Goal: Task Accomplishment & Management: Manage account settings

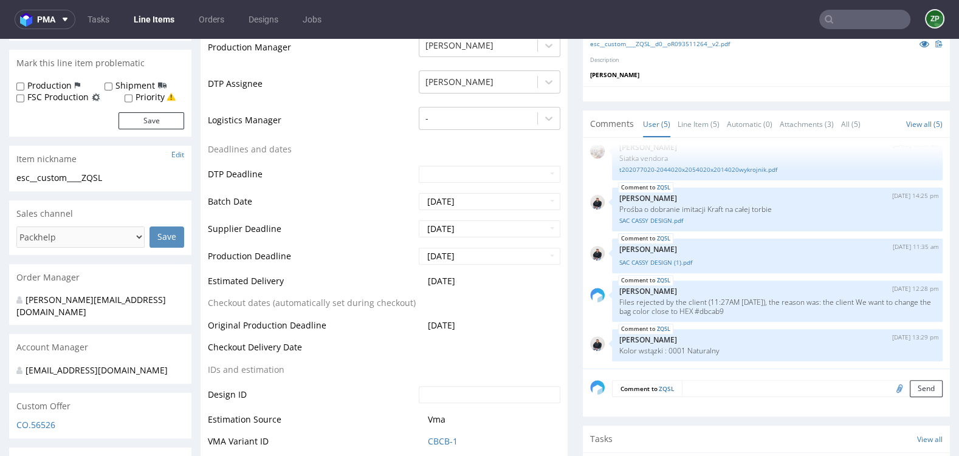
scroll to position [338, 0]
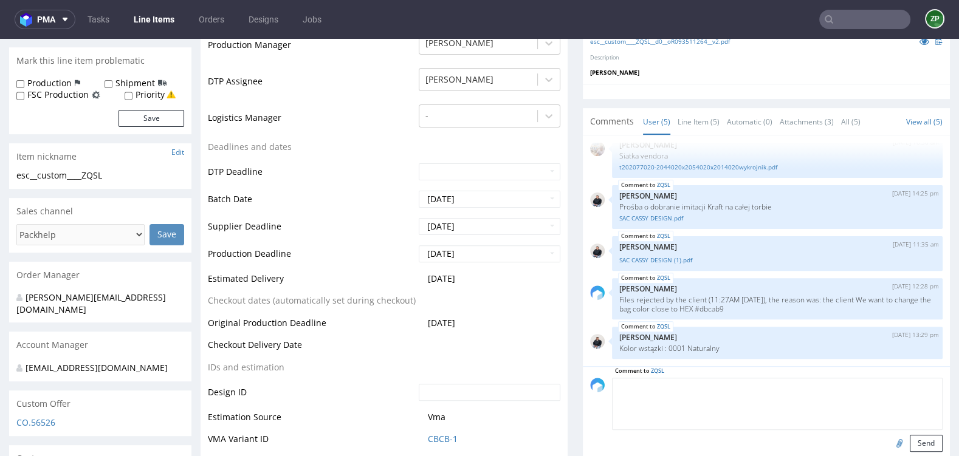
click at [706, 388] on textarea at bounding box center [777, 404] width 331 height 52
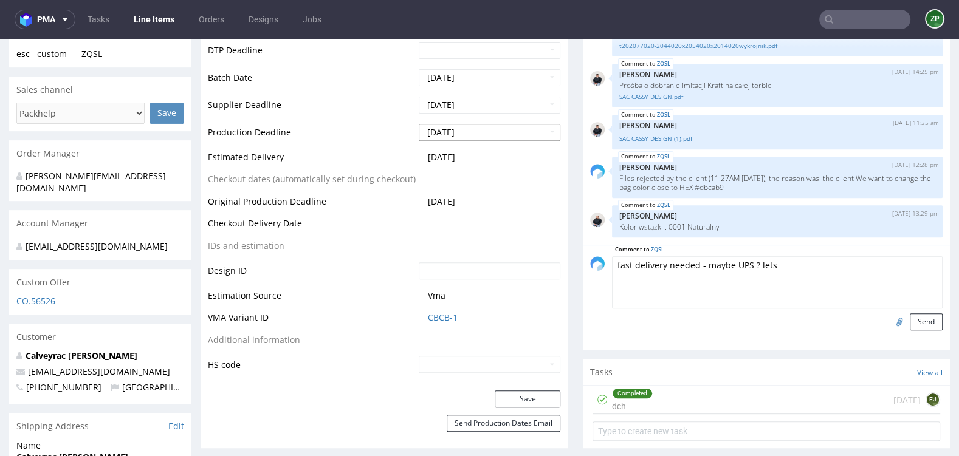
scroll to position [466, 0]
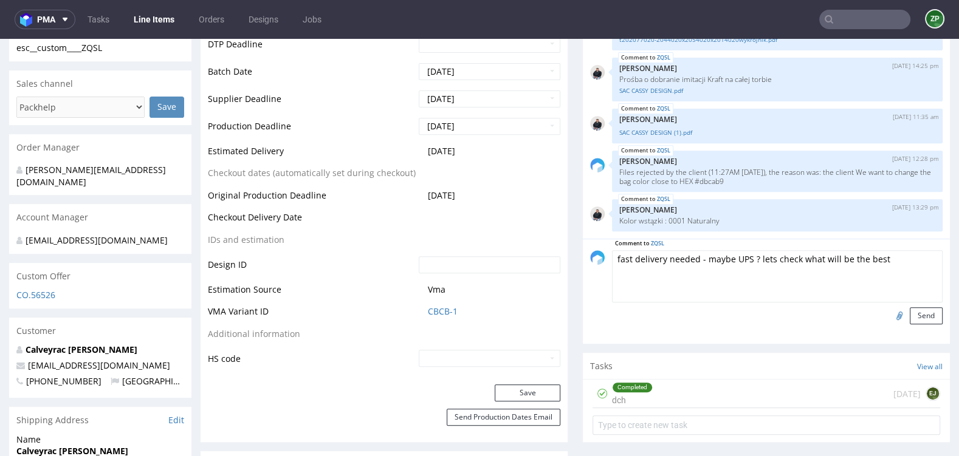
type textarea "fast delivery needed - maybe UPS ? lets check what will be the best"
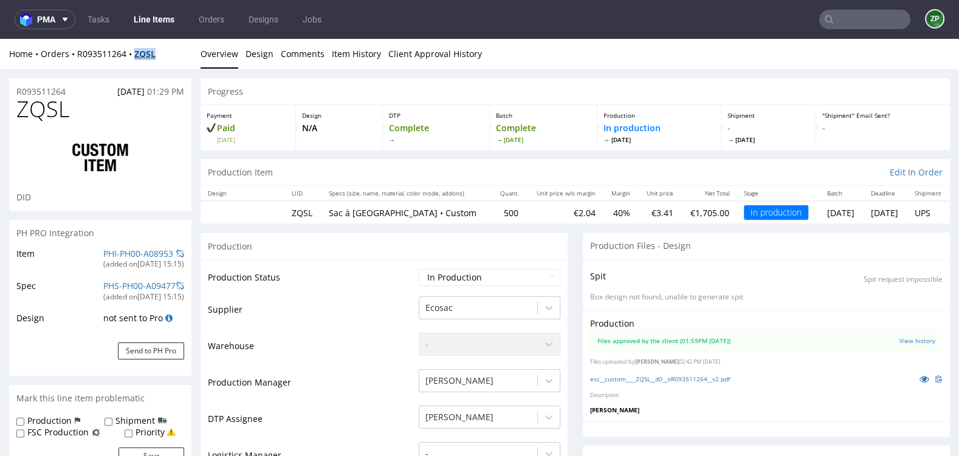
copy strong "ZQSL"
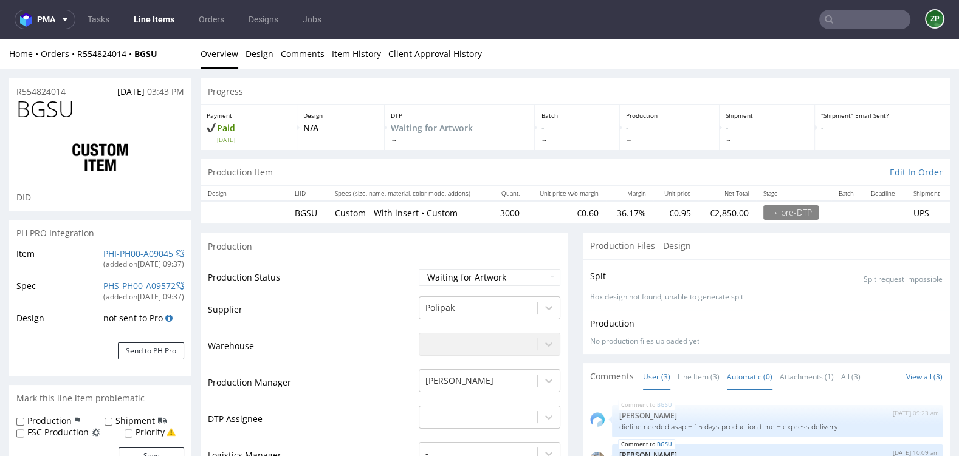
scroll to position [167, 0]
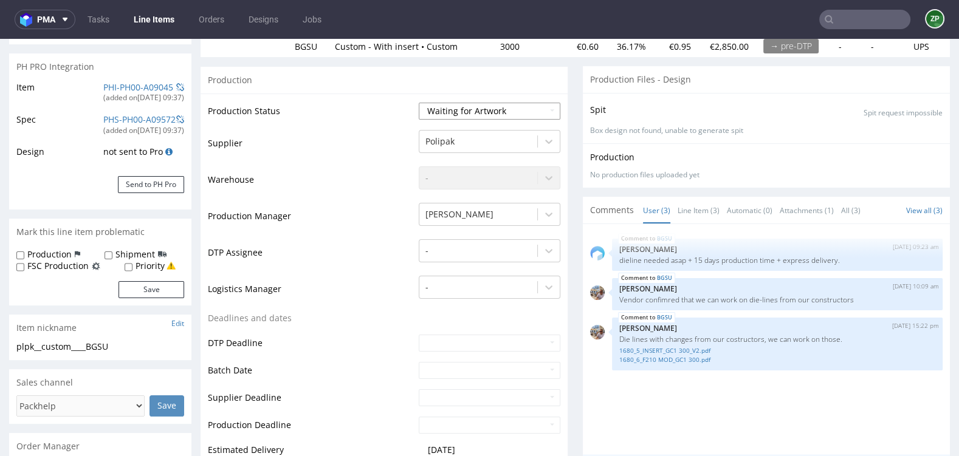
click at [501, 111] on select "Waiting for Artwork Waiting for Diecut Waiting for Mockup Waiting for DTP Waiti…" at bounding box center [490, 111] width 142 height 17
select select "dtp_waiting_for_check"
click at [419, 103] on select "Waiting for Artwork Waiting for Diecut Waiting for Mockup Waiting for DTP Waiti…" at bounding box center [490, 111] width 142 height 17
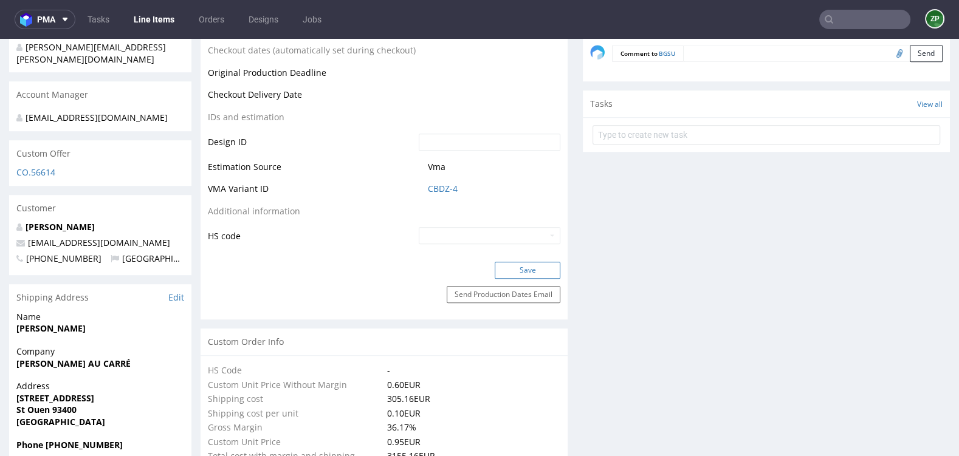
click at [533, 267] on button "Save" at bounding box center [528, 270] width 66 height 17
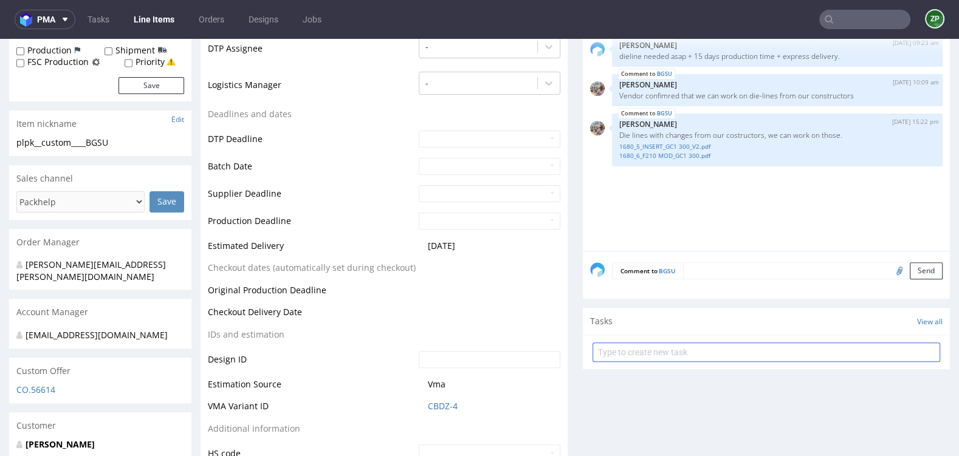
scroll to position [339, 0]
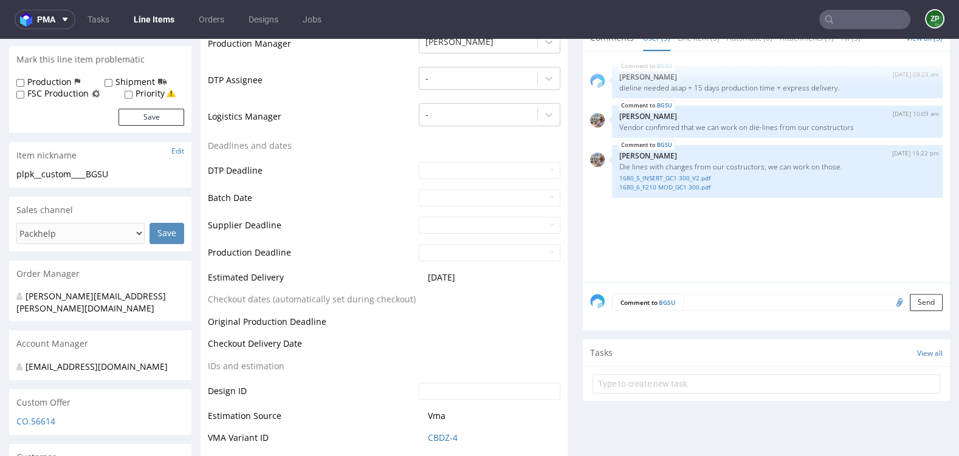
click at [728, 310] on div "Comment to BGSU Send" at bounding box center [766, 307] width 367 height 49
click at [710, 303] on textarea at bounding box center [813, 302] width 260 height 17
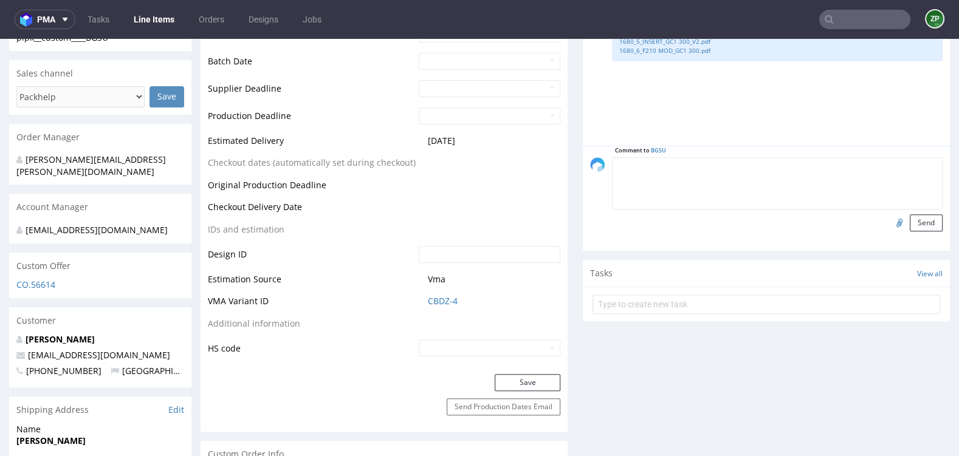
scroll to position [477, 0]
click at [889, 215] on input "file" at bounding box center [897, 221] width 17 height 16
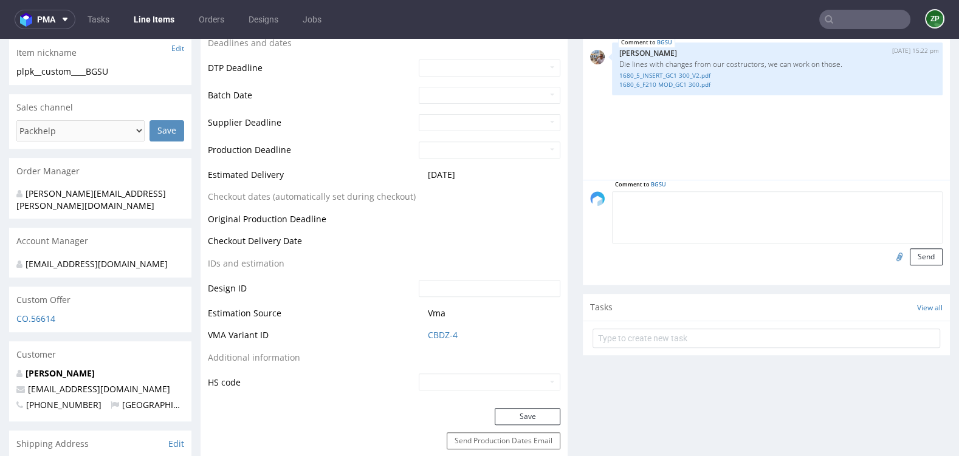
scroll to position [441, 0]
click at [663, 207] on textarea at bounding box center [777, 218] width 331 height 52
type textarea "plik od klientki - instrukcja produkcyjna + design"
click at [890, 255] on input "file" at bounding box center [897, 257] width 17 height 16
type input "C:\fakepath\Packhelp instructions for scrunchie box.pdf"
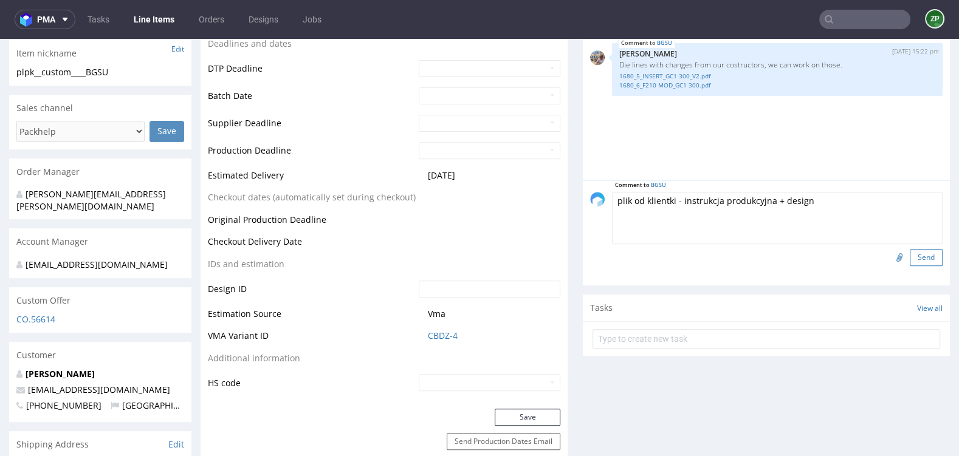
click at [920, 250] on button "Send" at bounding box center [926, 257] width 33 height 17
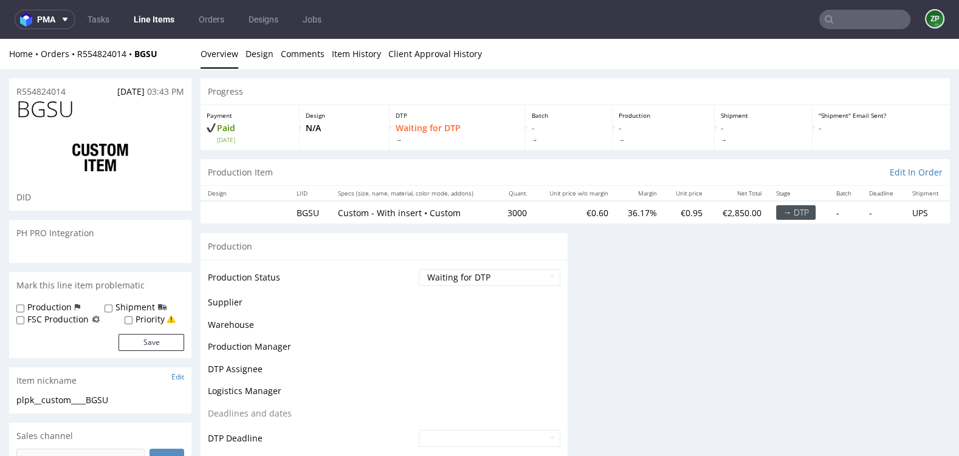
scroll to position [0, 0]
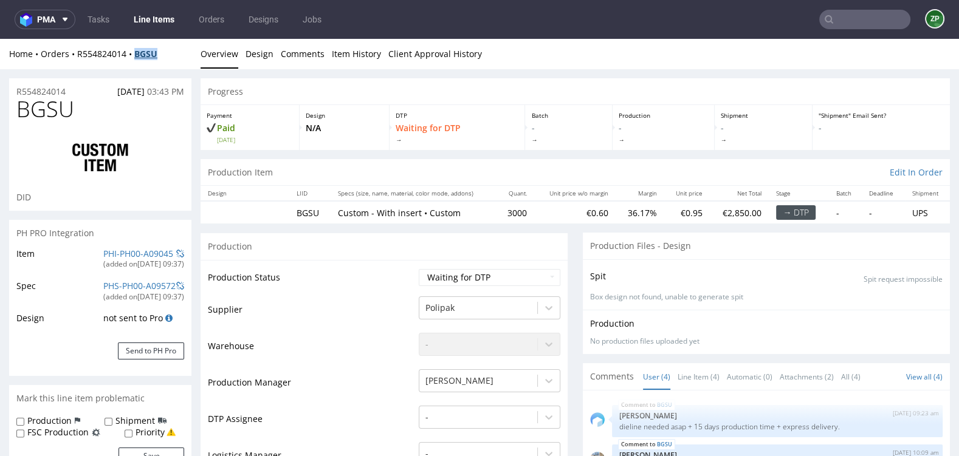
copy strong "BGSU"
click at [204, 19] on link "Orders" at bounding box center [211, 19] width 40 height 19
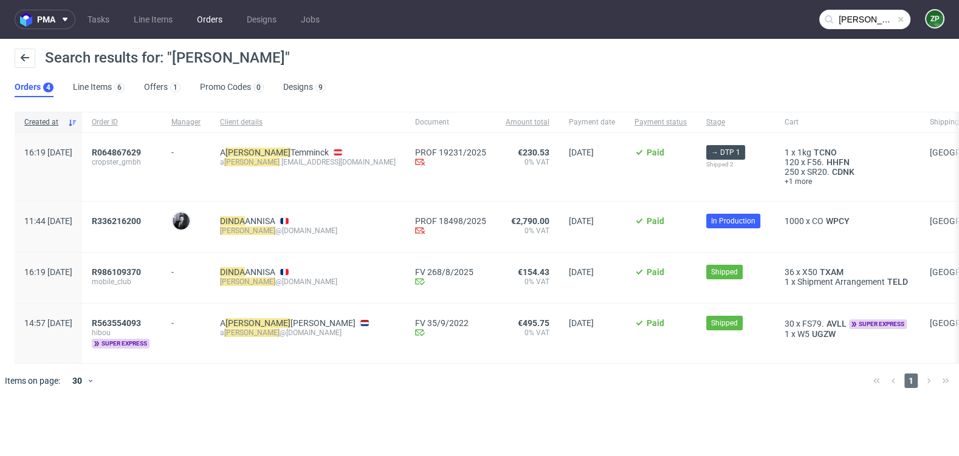
click at [207, 18] on link "Orders" at bounding box center [210, 19] width 40 height 19
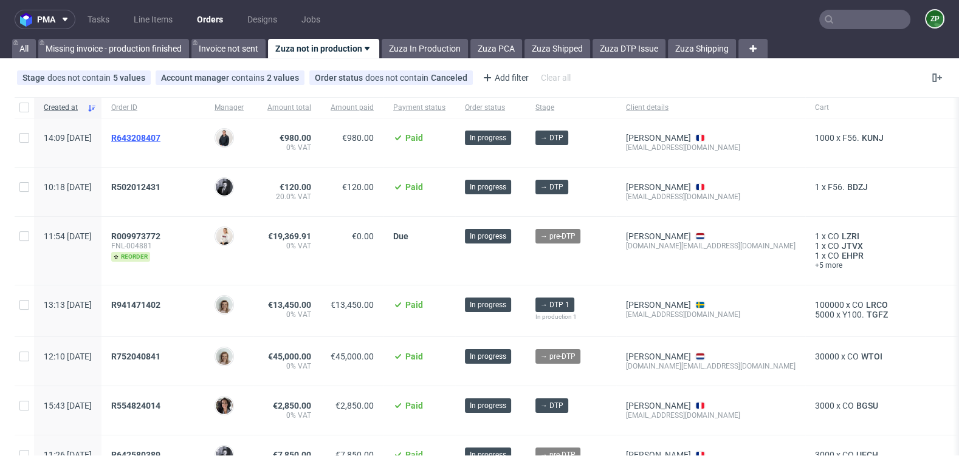
click at [160, 134] on span "R643208407" at bounding box center [135, 138] width 49 height 10
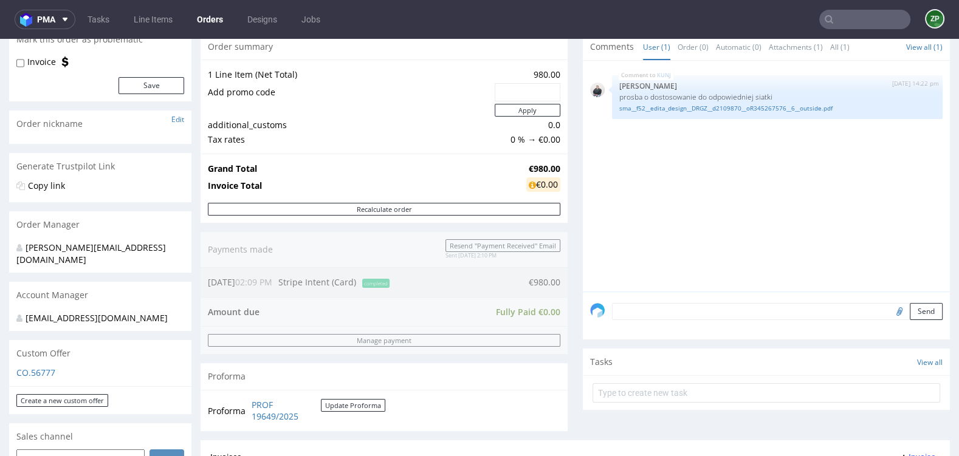
scroll to position [160, 0]
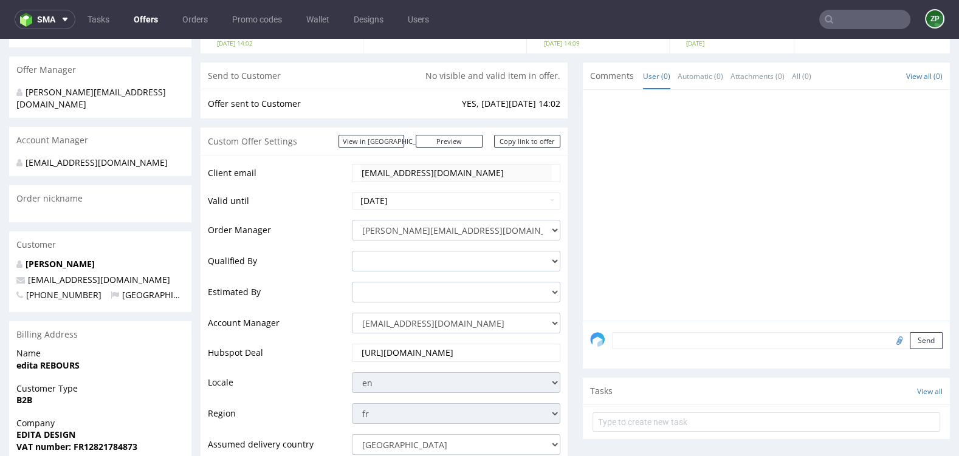
scroll to position [148, 0]
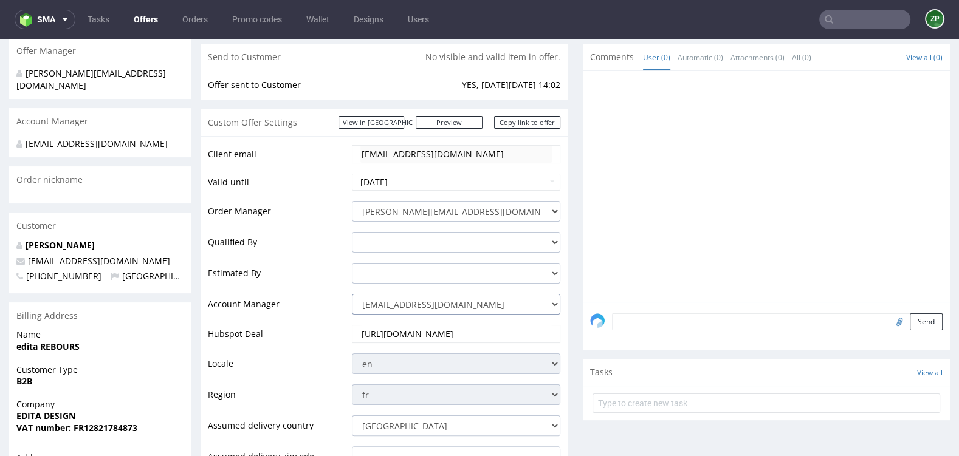
click at [450, 311] on select "[EMAIL_ADDRESS][DOMAIN_NAME] [DOMAIN_NAME][EMAIL_ADDRESS][DOMAIN_NAME] [PERSON_…" at bounding box center [456, 304] width 208 height 21
select select "19218416"
click at [352, 294] on select "[EMAIL_ADDRESS][DOMAIN_NAME] [DOMAIN_NAME][EMAIL_ADDRESS][DOMAIN_NAME] [PERSON_…" at bounding box center [456, 304] width 208 height 21
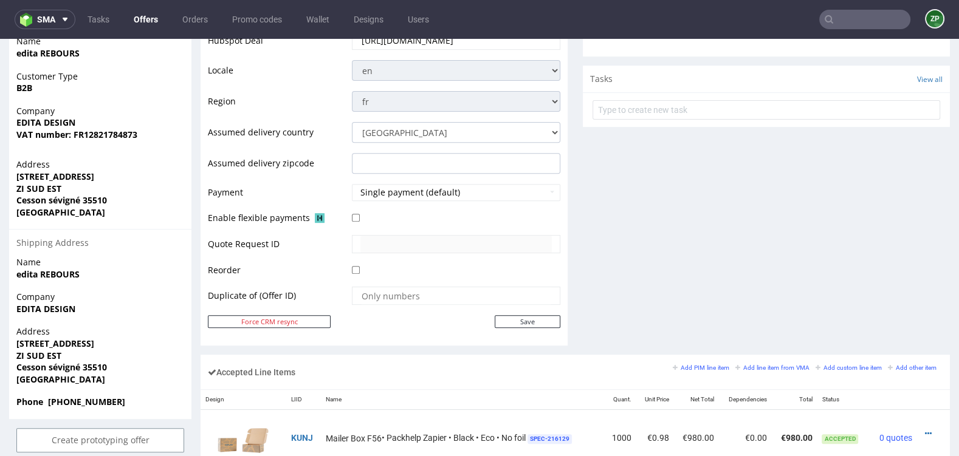
scroll to position [478, 0]
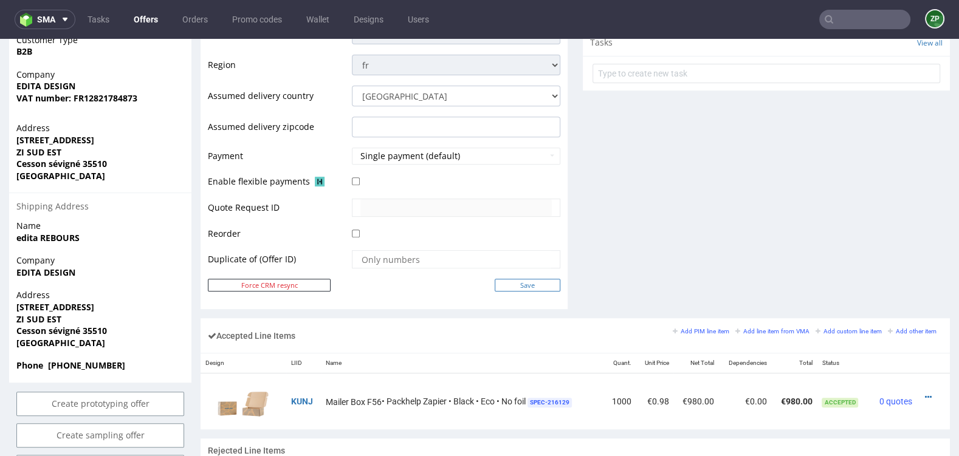
click at [507, 284] on input "Save" at bounding box center [528, 285] width 66 height 13
type input "In progress..."
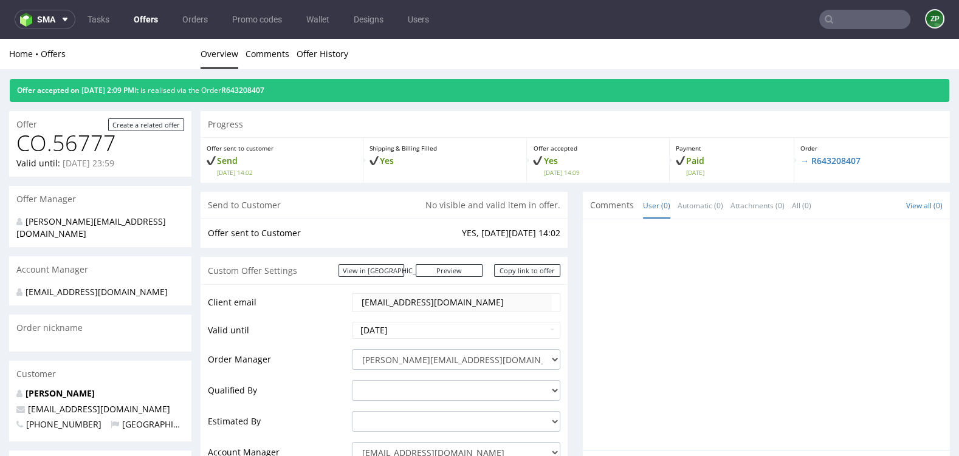
scroll to position [0, 0]
click at [44, 10] on button "sma" at bounding box center [45, 19] width 61 height 19
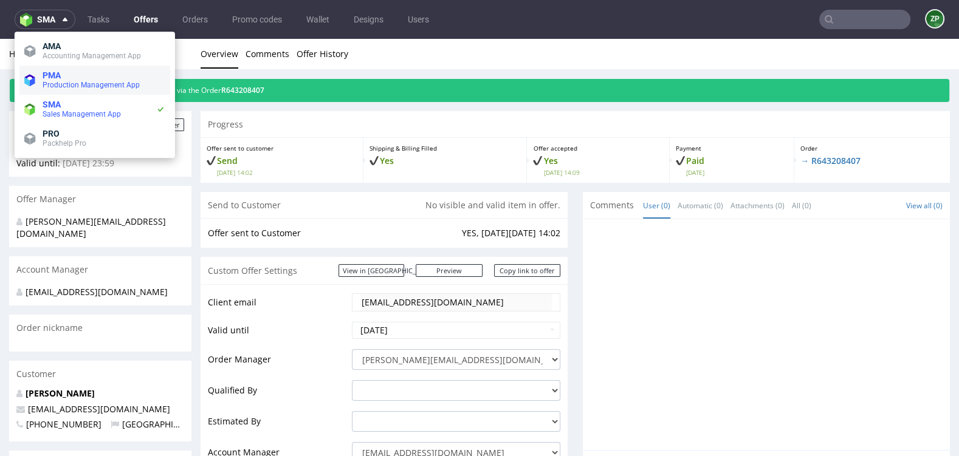
click at [55, 82] on span "Production Management App" at bounding box center [91, 85] width 97 height 9
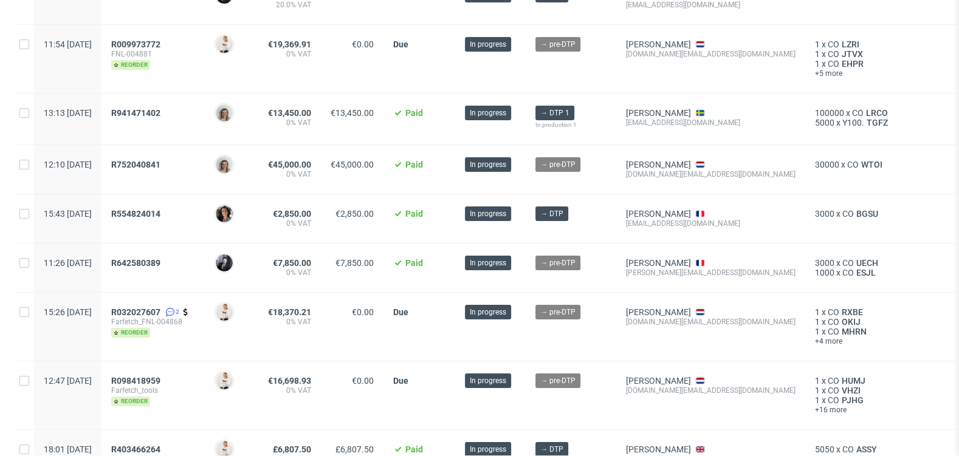
scroll to position [167, 0]
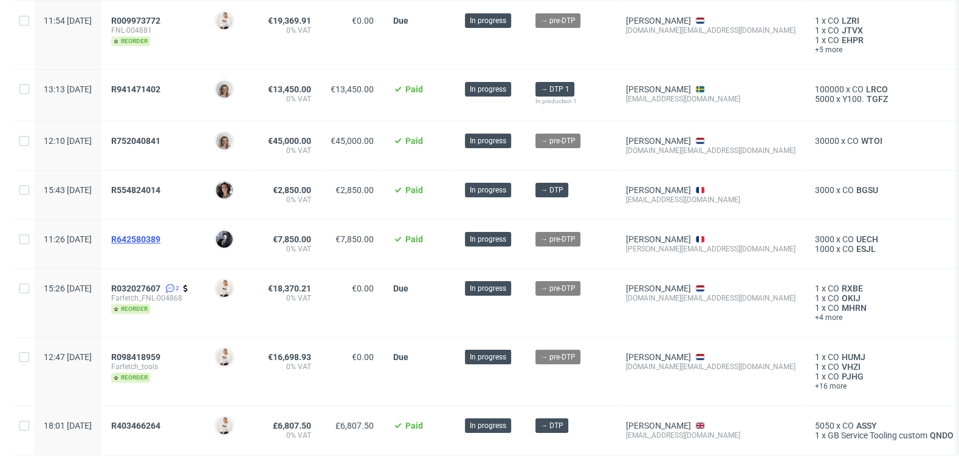
click at [160, 238] on span "R642580389" at bounding box center [135, 240] width 49 height 10
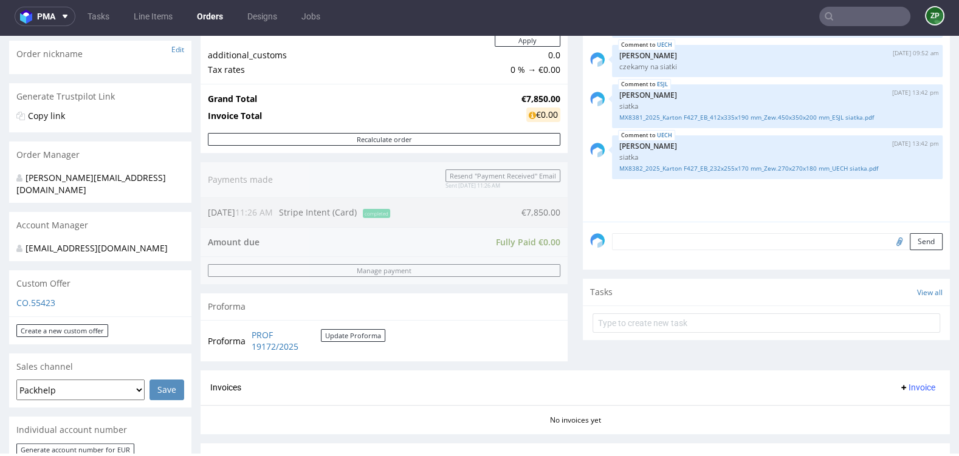
scroll to position [351, 0]
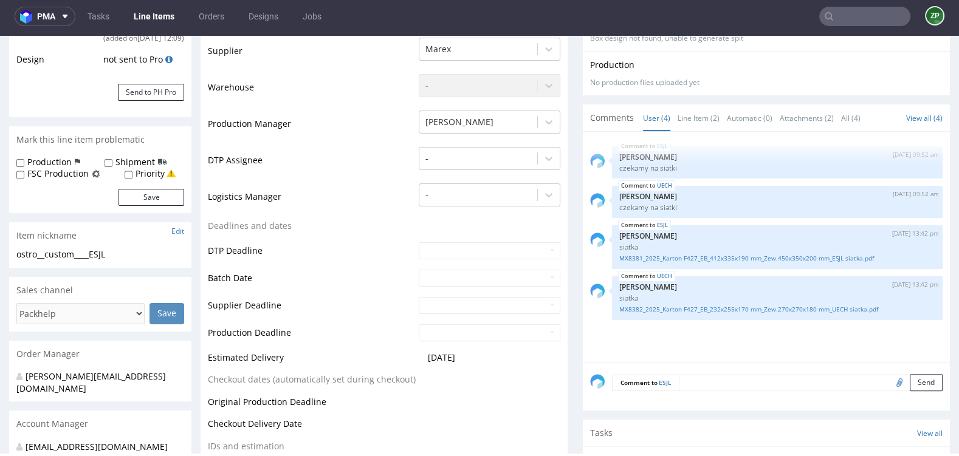
scroll to position [272, 0]
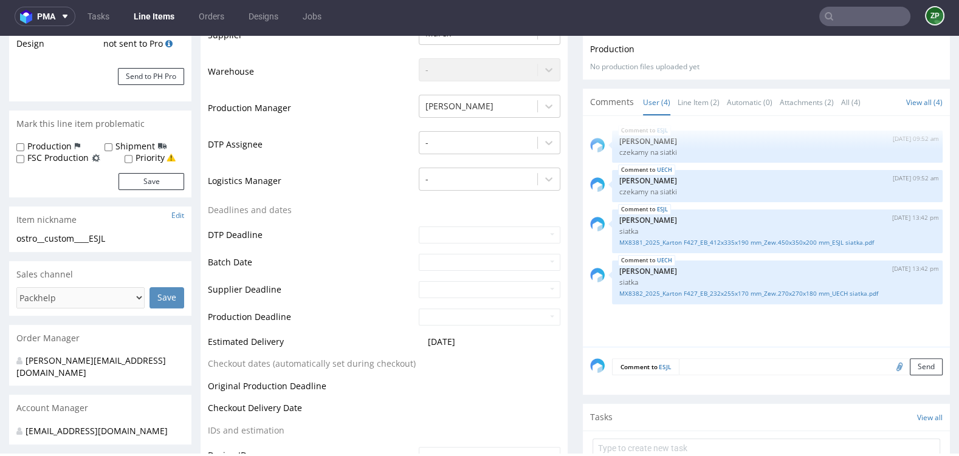
click at [695, 365] on textarea at bounding box center [811, 367] width 264 height 17
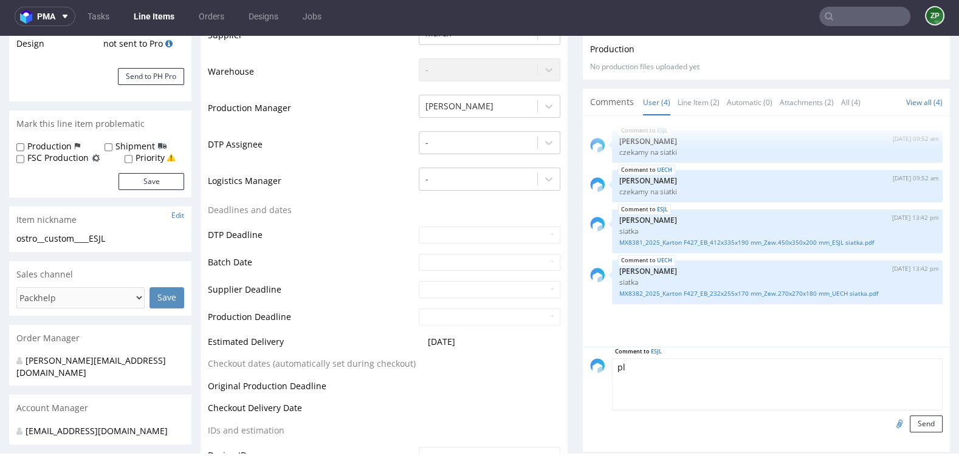
type textarea "p"
type textarea "DTP> pls adapt the design for the right dieline"
click at [889, 422] on input "file" at bounding box center [897, 424] width 17 height 16
type input "C:\fakepath\31733-1A-40293_VueInterieure-1 (1).pdf"
click at [916, 421] on button "Send" at bounding box center [926, 424] width 33 height 17
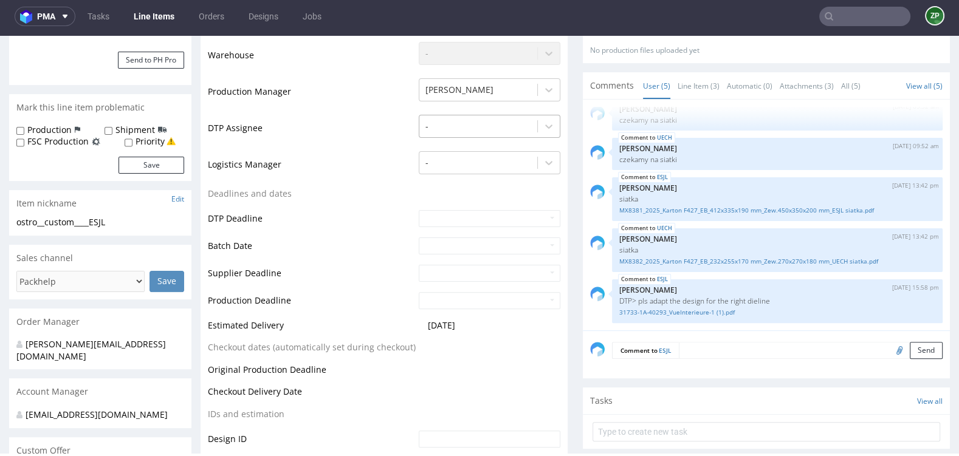
scroll to position [289, 0]
click at [723, 301] on p "DTP> pls adapt the design for the right dieline" at bounding box center [777, 300] width 316 height 9
copy p "DTP> pls adapt the design for the right dieline"
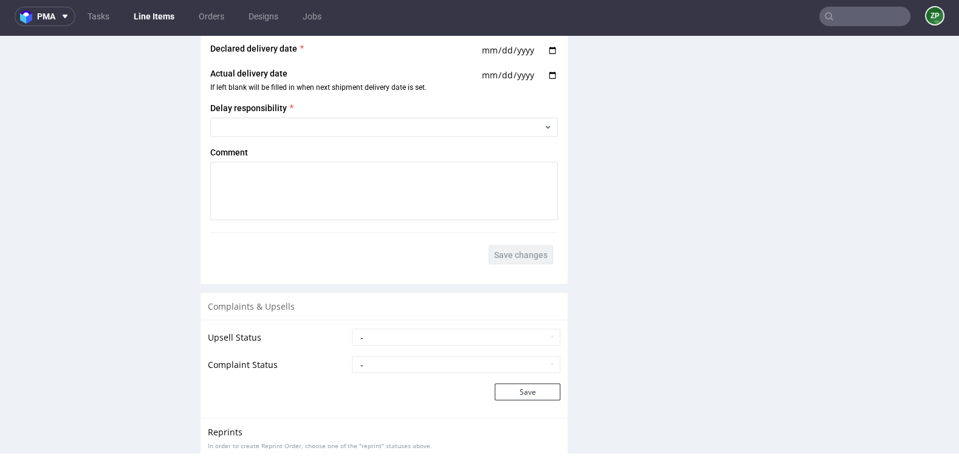
scroll to position [2099, 0]
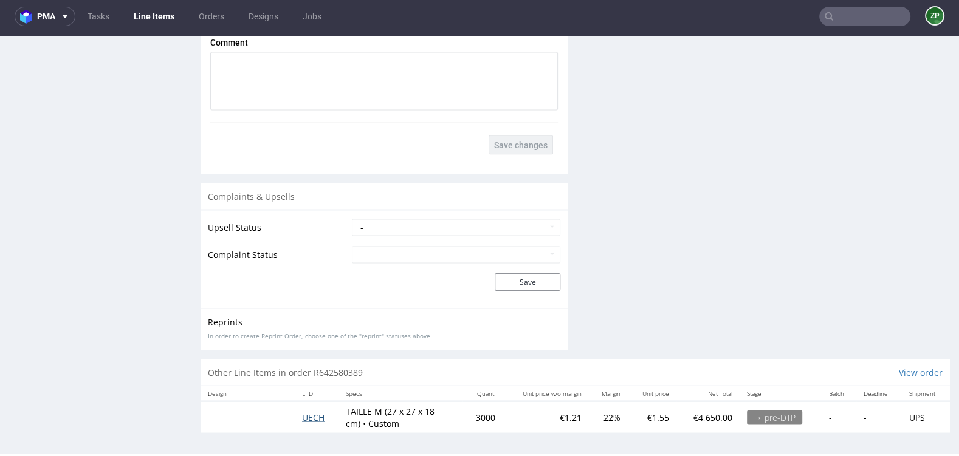
click at [311, 412] on span "UECH" at bounding box center [313, 418] width 22 height 12
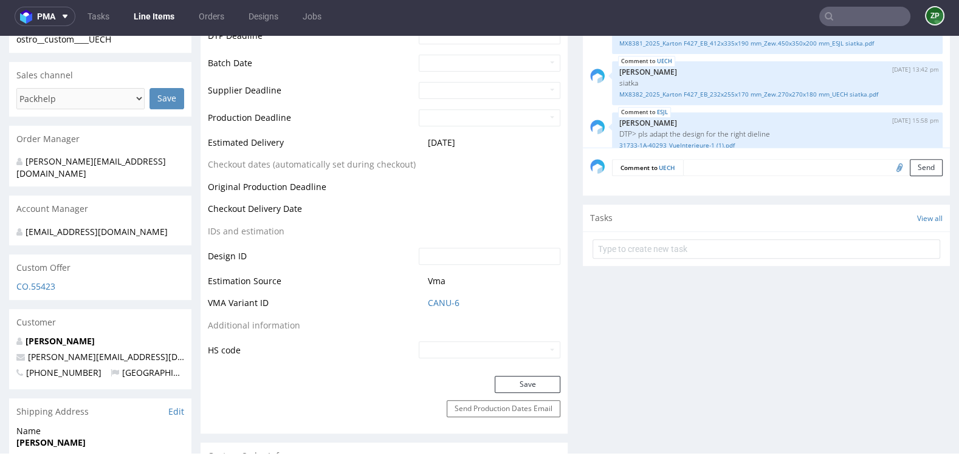
click at [708, 168] on textarea at bounding box center [813, 167] width 260 height 17
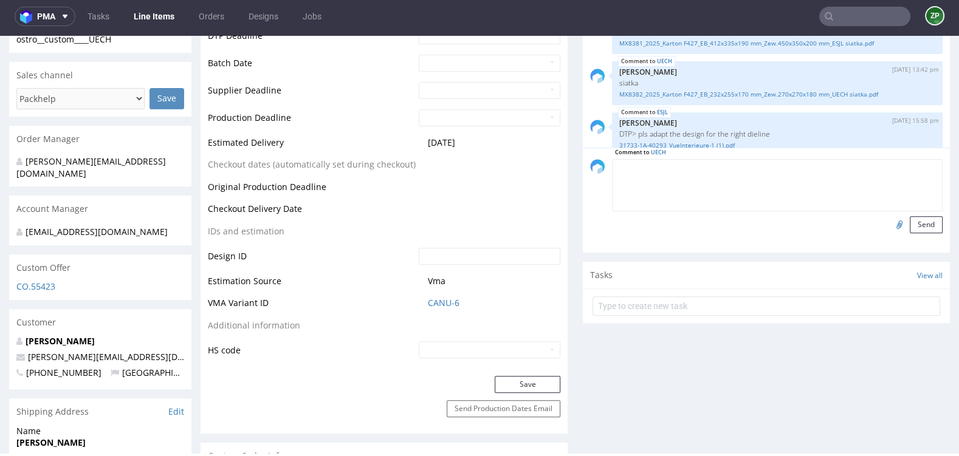
paste textarea "DTP> pls adapt the design for the right dieline"
type textarea "DTP> pls adapt the design for the right dieline"
click at [892, 222] on input "file" at bounding box center [897, 224] width 17 height 16
type input "C:\fakepath\31733-1A-40293_VueInterieure-1 (1).pdf"
click at [918, 220] on button "Send" at bounding box center [926, 224] width 33 height 17
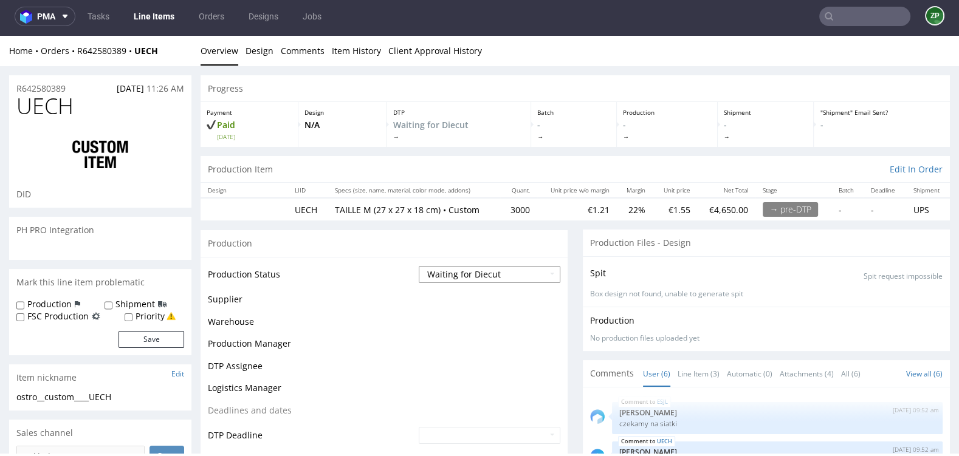
scroll to position [67, 0]
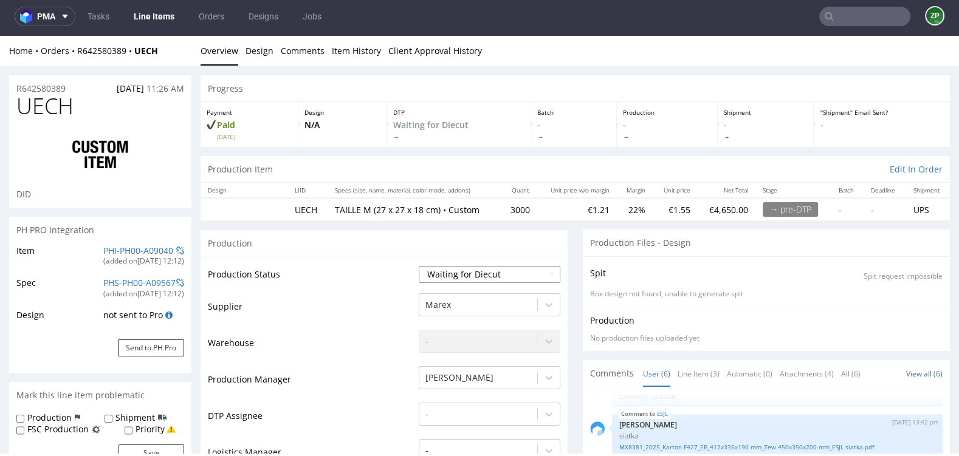
click at [492, 270] on select "Waiting for Artwork Waiting for Diecut Waiting for Mockup Waiting for DTP Waiti…" at bounding box center [490, 274] width 142 height 17
click at [419, 266] on select "Waiting for Artwork Waiting for Diecut Waiting for Mockup Waiting for DTP Waiti…" at bounding box center [490, 274] width 142 height 17
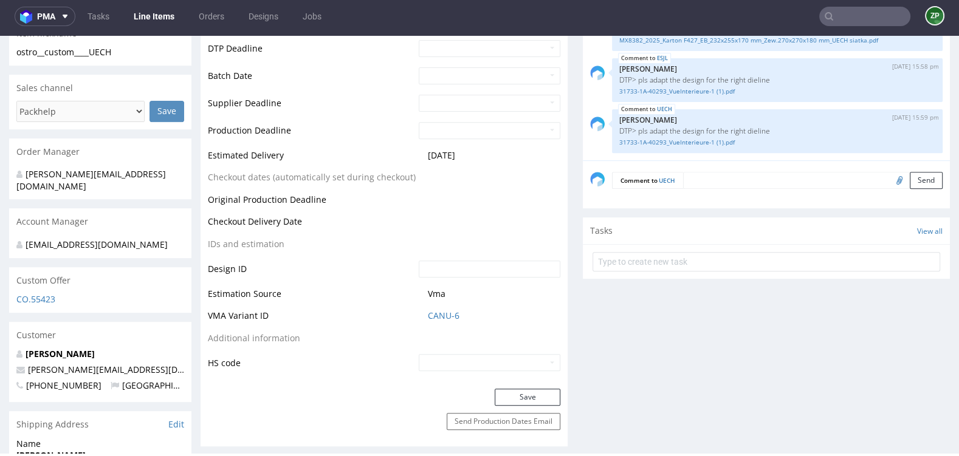
scroll to position [599, 0]
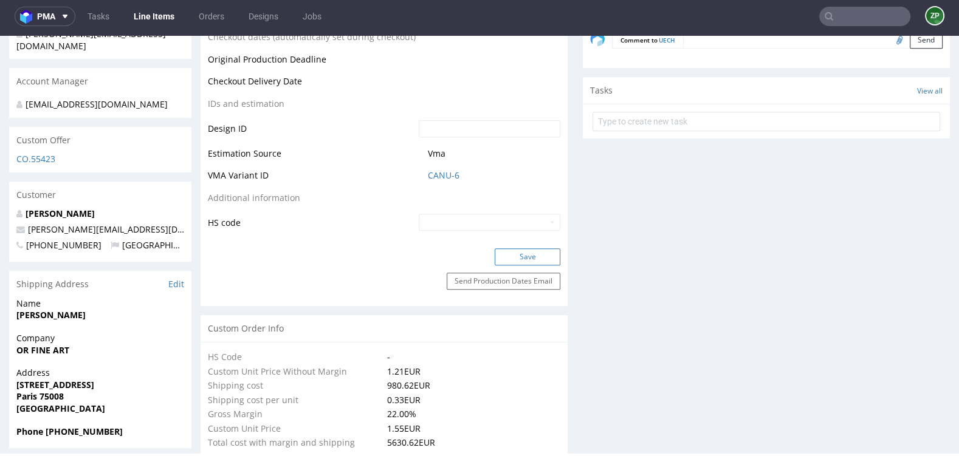
click at [507, 251] on button "Save" at bounding box center [528, 257] width 66 height 17
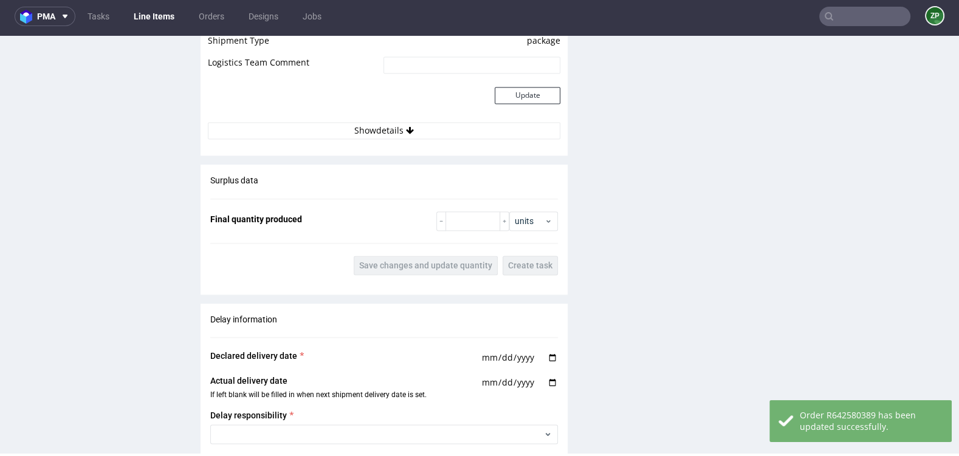
scroll to position [2111, 0]
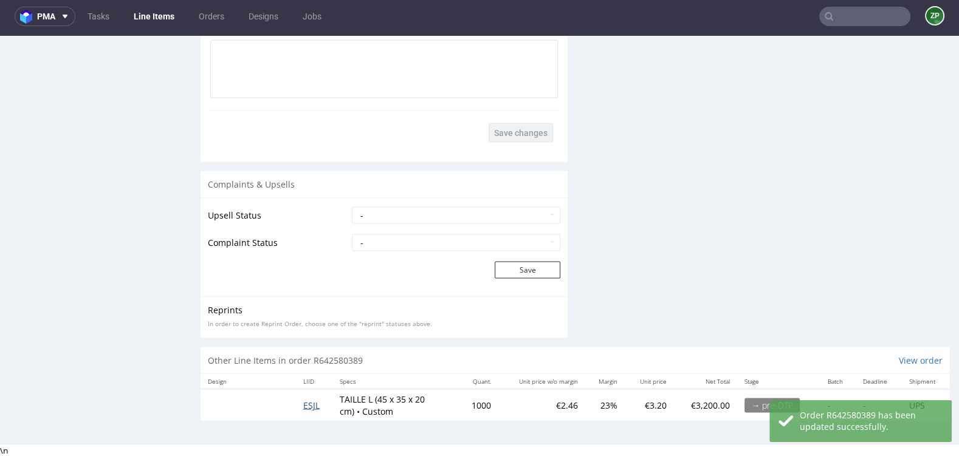
click at [309, 399] on span "ESJL" at bounding box center [311, 405] width 16 height 12
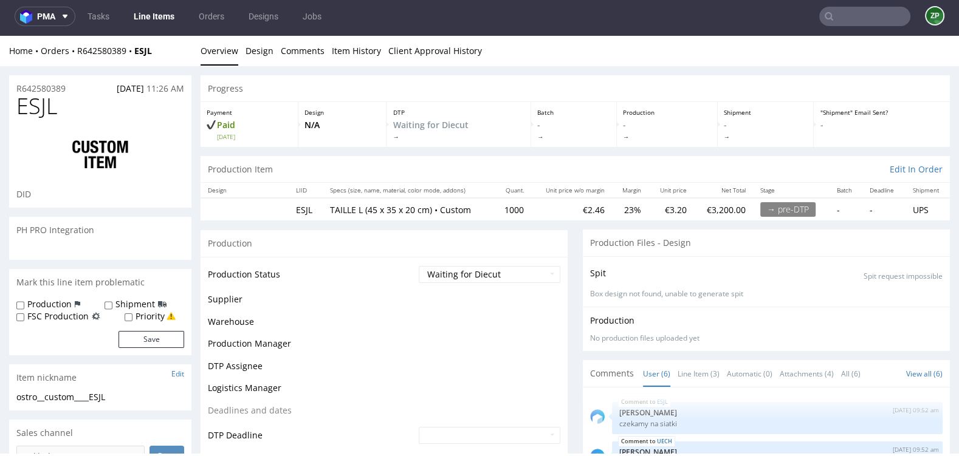
scroll to position [67, 0]
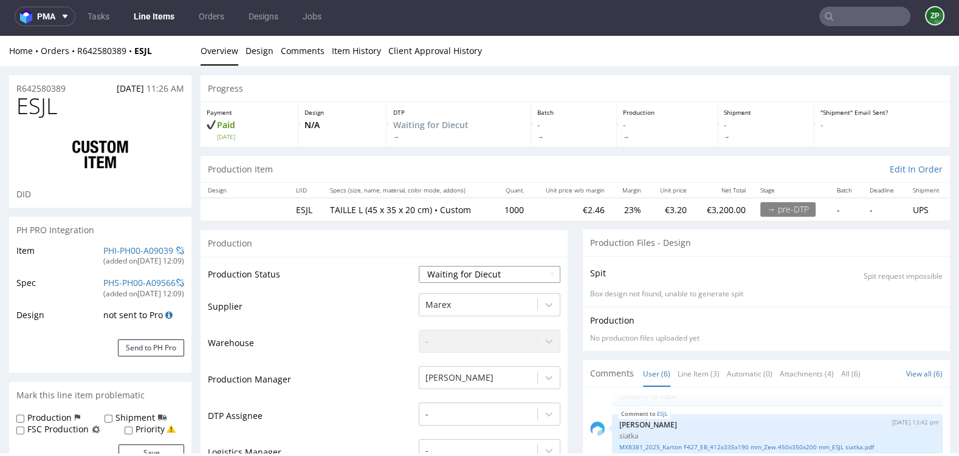
click at [509, 274] on select "Waiting for Artwork Waiting for Diecut Waiting for Mockup Waiting for DTP Waiti…" at bounding box center [490, 274] width 142 height 17
select select "dtp_waiting_for_check"
click at [419, 266] on select "Waiting for Artwork Waiting for Diecut Waiting for Mockup Waiting for DTP Waiti…" at bounding box center [490, 274] width 142 height 17
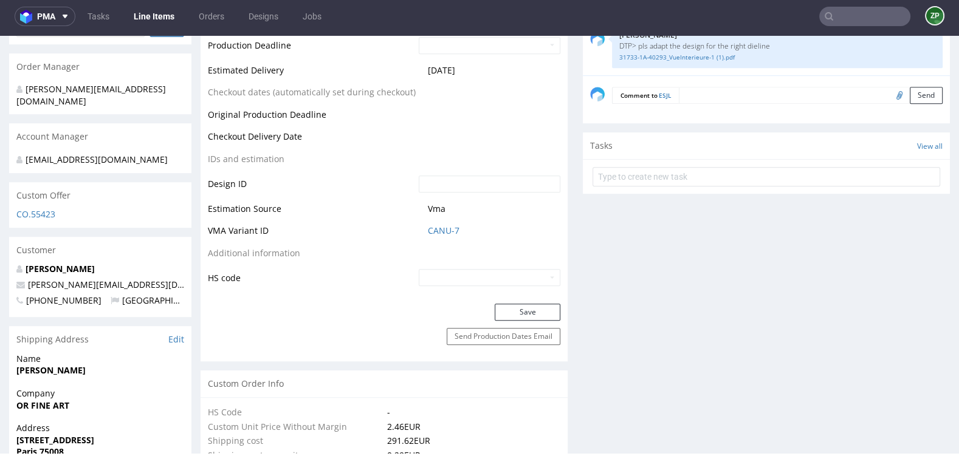
scroll to position [543, 0]
click at [502, 312] on button "Save" at bounding box center [528, 313] width 66 height 17
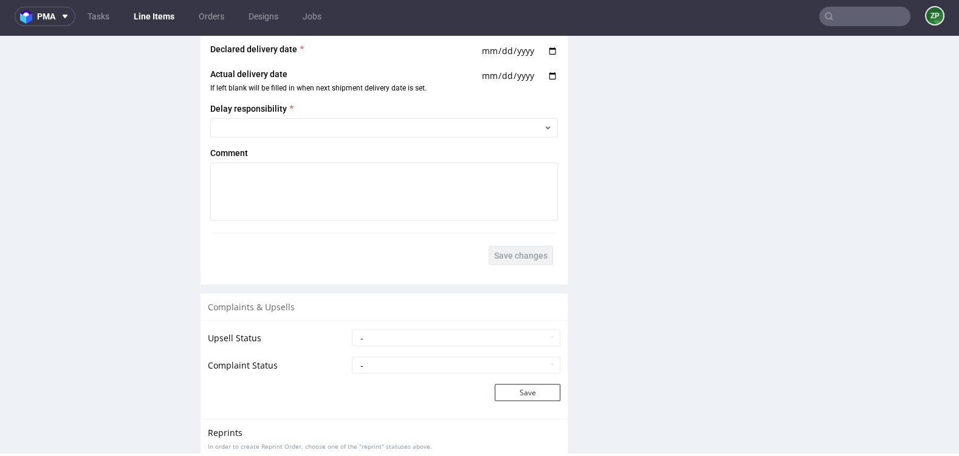
scroll to position [2111, 0]
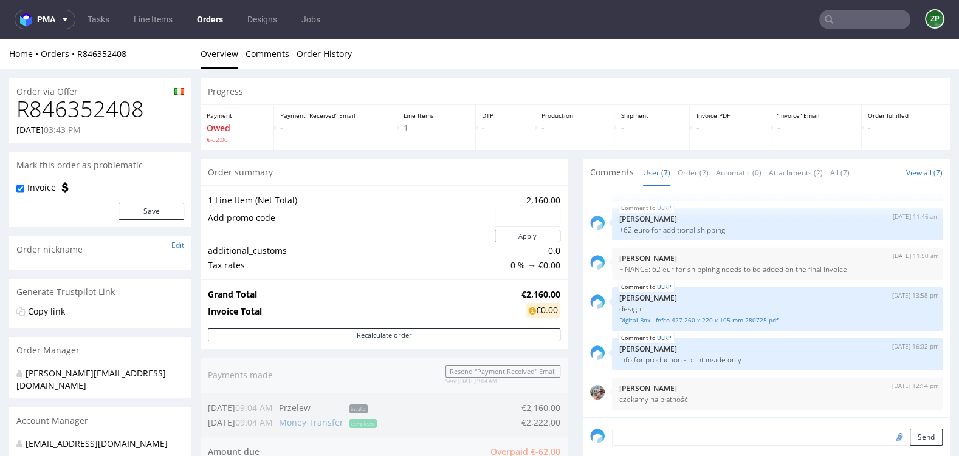
click at [846, 26] on input "text" at bounding box center [864, 19] width 91 height 19
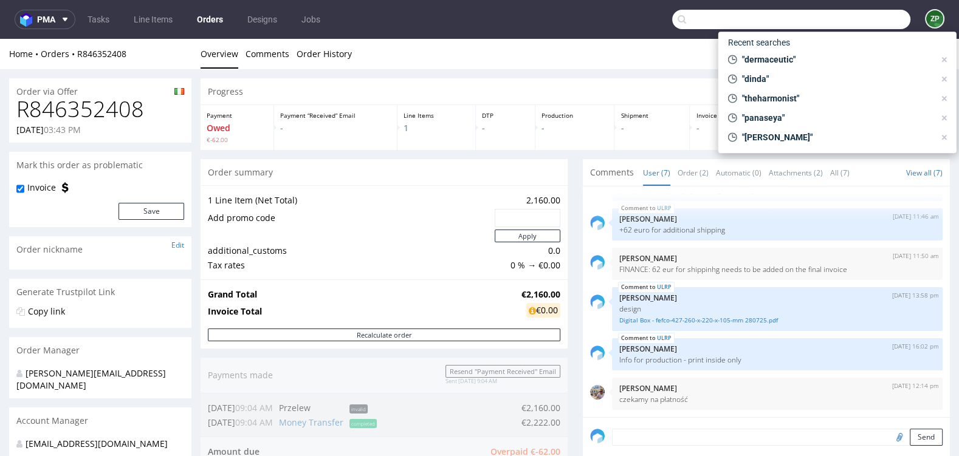
click at [208, 17] on link "Orders" at bounding box center [210, 19] width 41 height 19
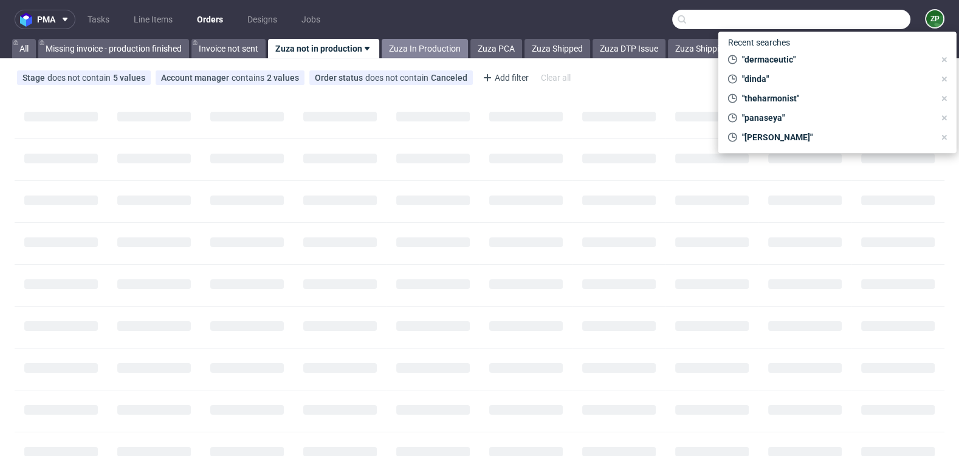
click at [438, 43] on link "Zuza In Production" at bounding box center [425, 48] width 86 height 19
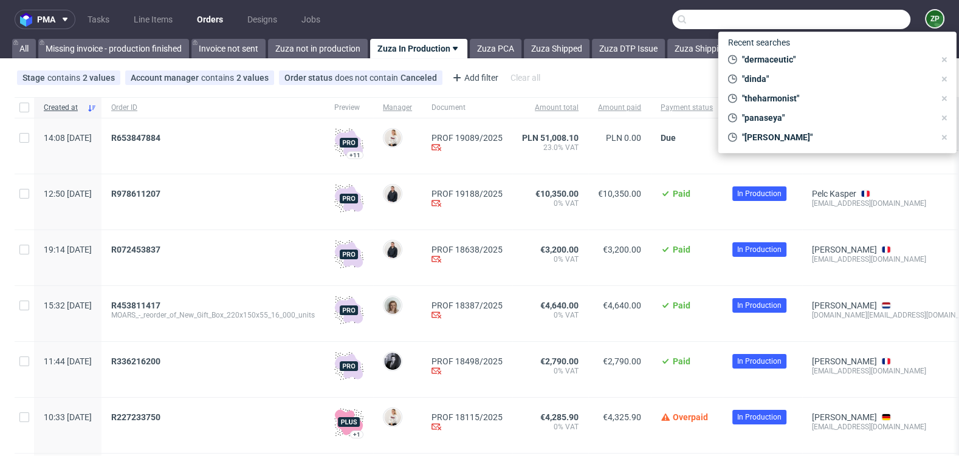
click at [612, 80] on div "Stage contains 2 values In production, Production Account manager contains 2 va…" at bounding box center [479, 77] width 959 height 29
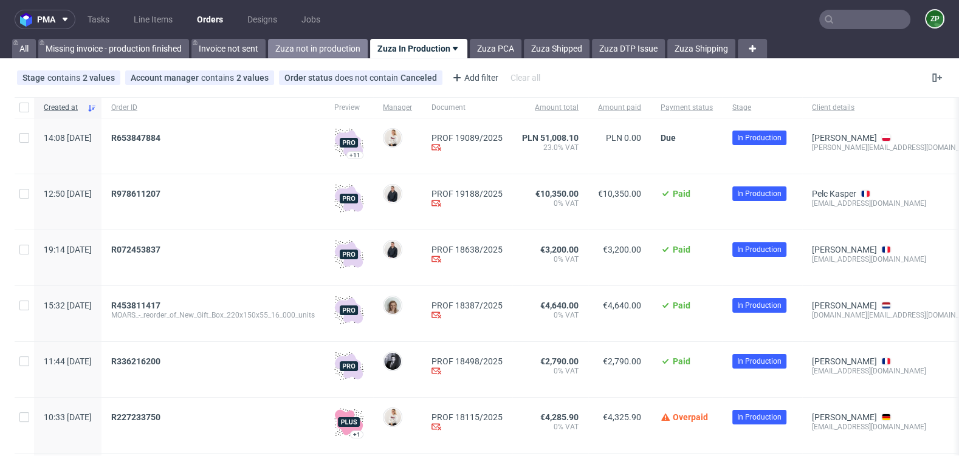
click at [316, 43] on link "Zuza not in production" at bounding box center [318, 48] width 100 height 19
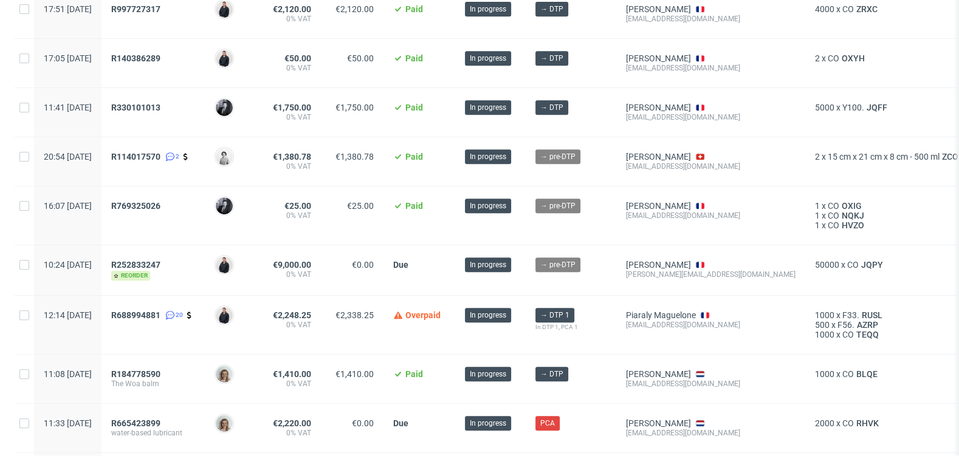
scroll to position [636, 0]
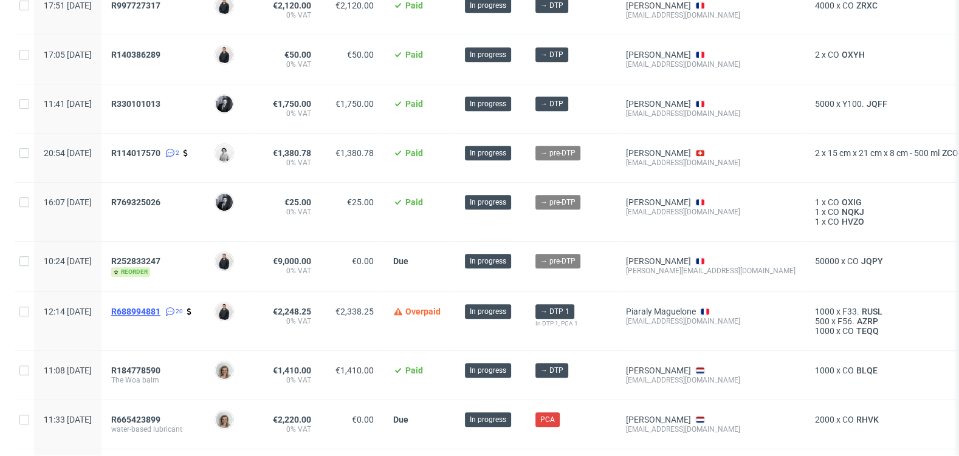
click at [160, 307] on span "R688994881" at bounding box center [135, 312] width 49 height 10
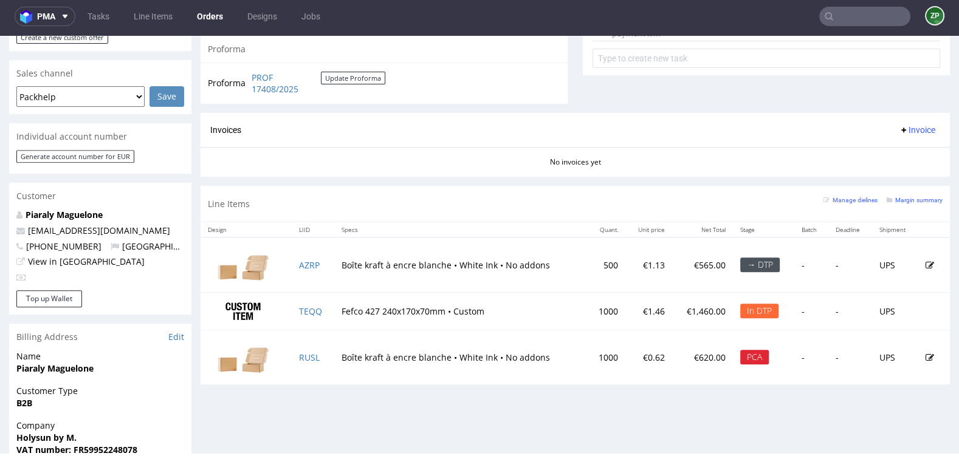
scroll to position [529, 0]
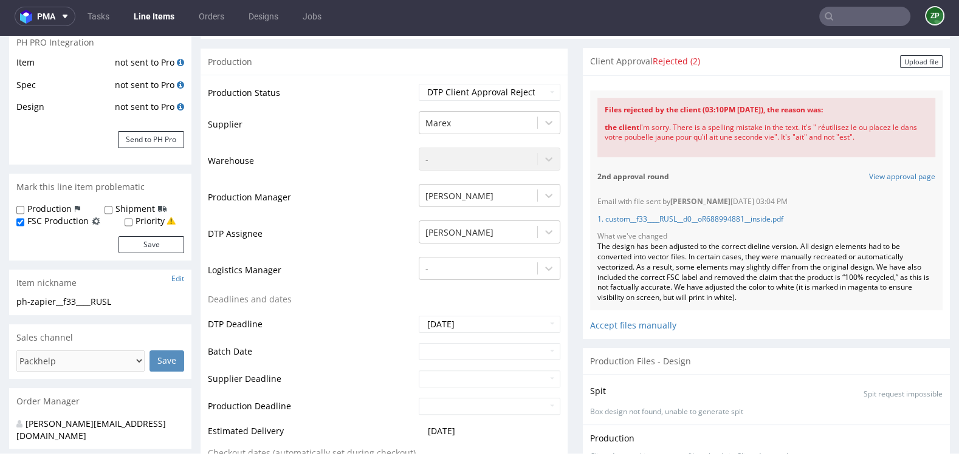
scroll to position [241, 0]
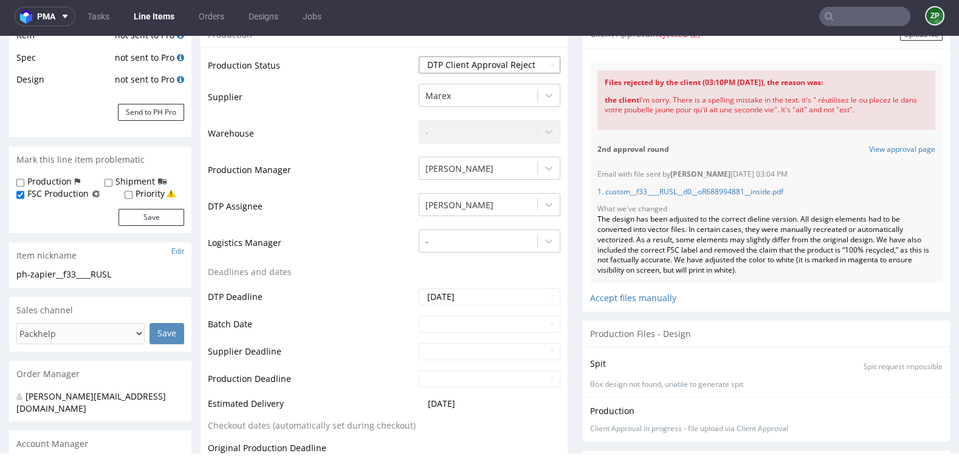
click at [457, 62] on select "Waiting for Artwork Waiting for Diecut Waiting for Mockup Waiting for DTP Waiti…" at bounding box center [490, 65] width 142 height 17
select select "back_for_dtp"
click at [419, 57] on select "Waiting for Artwork Waiting for Diecut Waiting for Mockup Waiting for DTP Waiti…" at bounding box center [490, 65] width 142 height 17
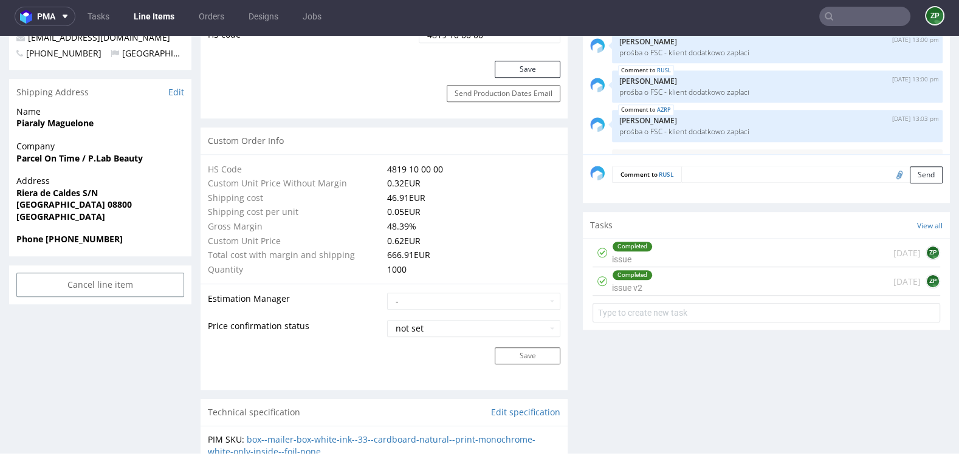
scroll to position [769, 0]
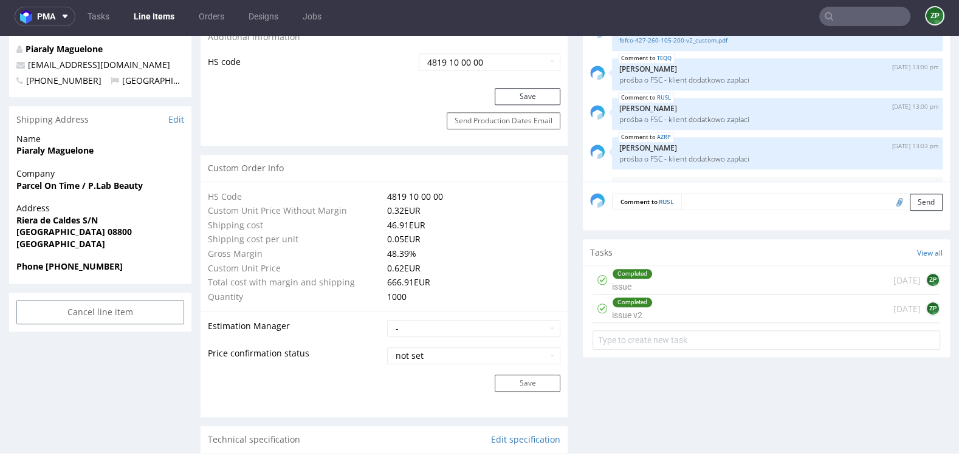
click at [691, 203] on textarea at bounding box center [811, 201] width 261 height 17
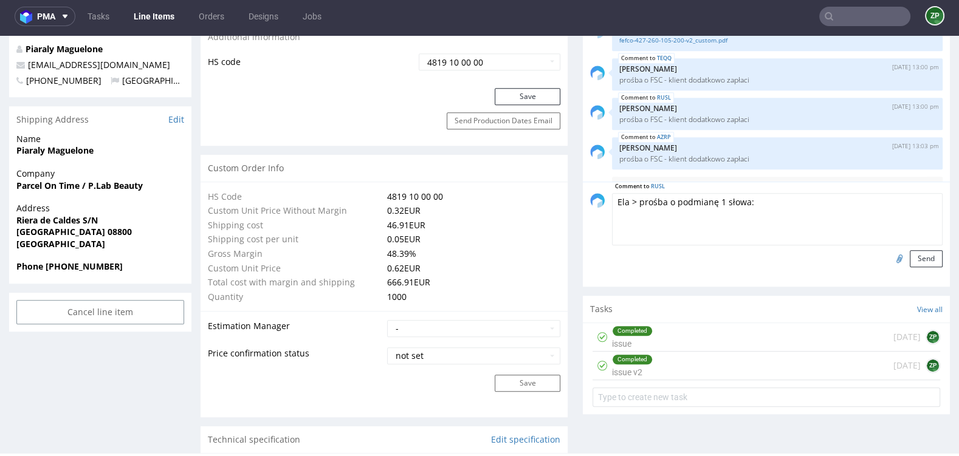
paste textarea "Réutilisez le ou placez le dans votre poubelle jaune pour qu'il ait une seconde…"
drag, startPoint x: 632, startPoint y: 224, endPoint x: 602, endPoint y: 224, distance: 29.2
click at [602, 224] on div "Comment to RUSL Ela > prośba o podmianę 1 słowa: Réutilisez le ou placez le dan…" at bounding box center [766, 230] width 353 height 74
drag, startPoint x: 669, startPoint y: 223, endPoint x: 692, endPoint y: 224, distance: 22.5
click at [692, 224] on textarea "Ela > prośba o podmianę 1 słowa: Réutilisez le ou placez le dans votre poubelle…" at bounding box center [777, 219] width 331 height 52
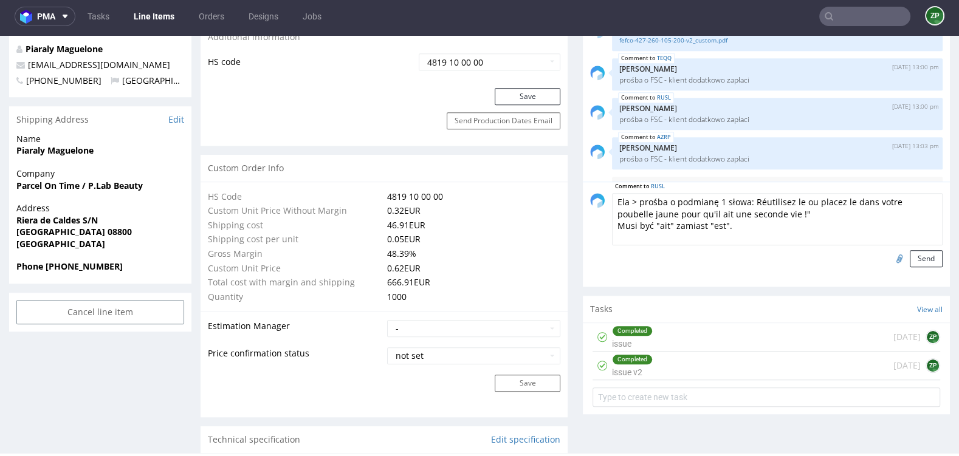
click at [745, 195] on textarea "Ela > prośba o podmianę 1 słowa: Réutilisez le ou placez le dans votre poubelle…" at bounding box center [777, 219] width 331 height 52
drag, startPoint x: 728, startPoint y: 223, endPoint x: 593, endPoint y: 203, distance: 136.4
click at [593, 203] on div "Comment to RUSL Ela > prośba o podmianę 1 słowa: powinno być: Réutilisez le ou …" at bounding box center [766, 230] width 353 height 74
type textarea "Ela > prośba o podmianę 1 słowa: powinno być: Réutilisez le ou placez le dans v…"
click at [914, 261] on button "Send" at bounding box center [926, 258] width 33 height 17
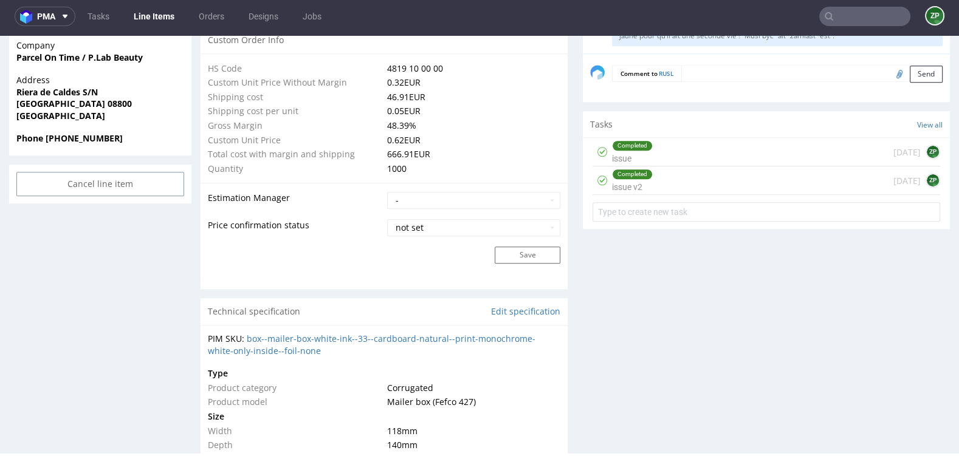
scroll to position [2124, 0]
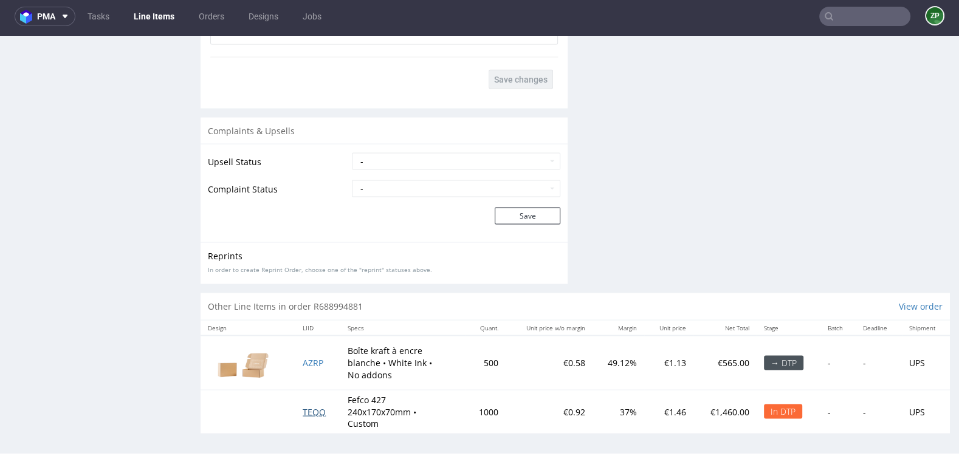
click at [311, 410] on span "TEQQ" at bounding box center [314, 412] width 23 height 12
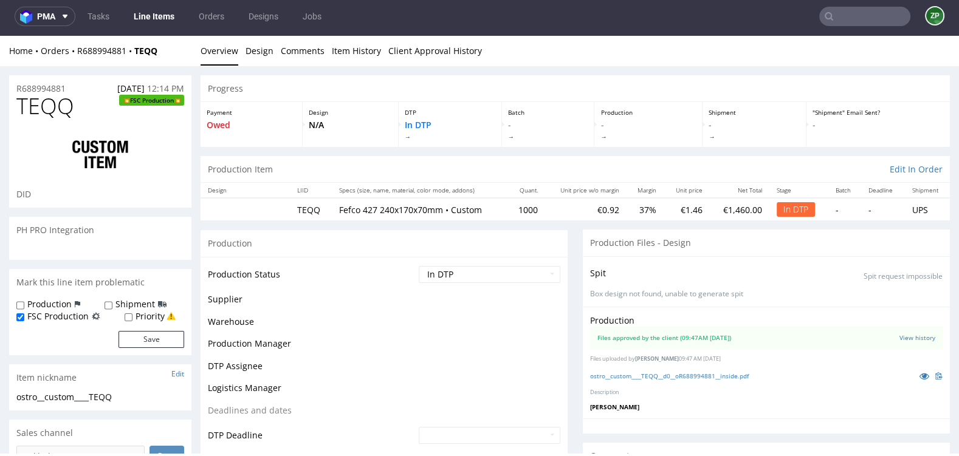
scroll to position [906, 0]
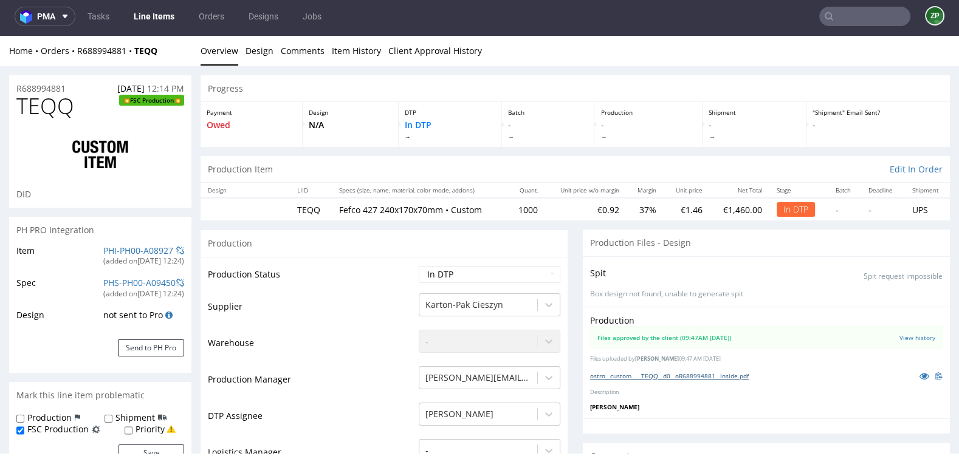
click at [717, 373] on link "ostro__custom____TEQQ__d0__oR688994881__inside.pdf" at bounding box center [669, 376] width 159 height 9
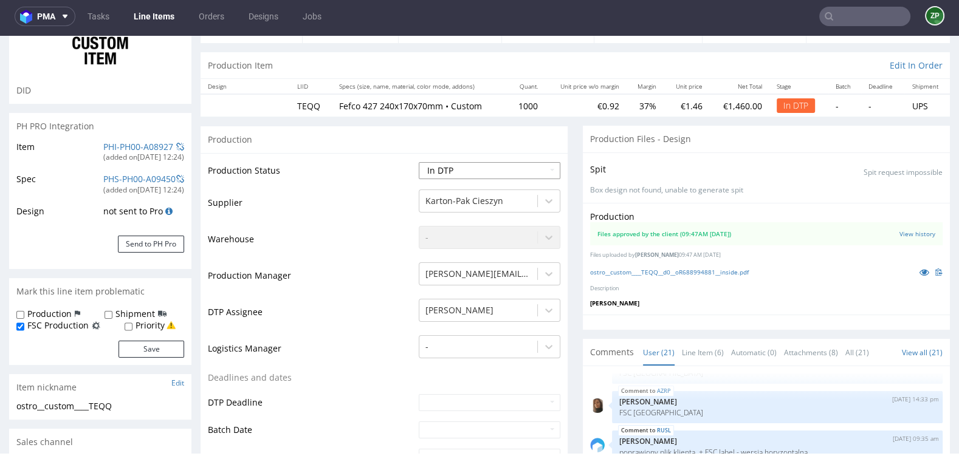
click at [475, 174] on select "Waiting for Artwork Waiting for Diecut Waiting for Mockup Waiting for DTP Waiti…" at bounding box center [490, 170] width 142 height 17
select select "back_for_dtp"
click at [419, 162] on select "Waiting for Artwork Waiting for Diecut Waiting for Mockup Waiting for DTP Waiti…" at bounding box center [490, 170] width 142 height 17
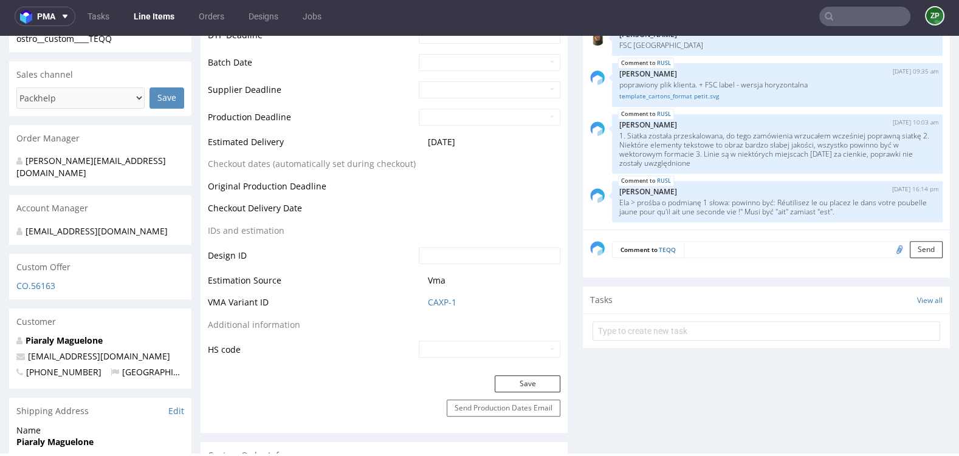
scroll to position [477, 0]
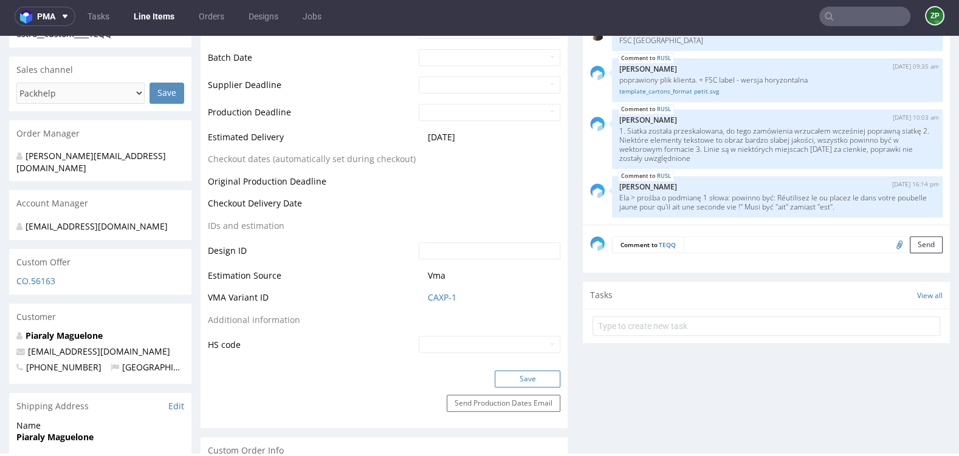
click at [517, 384] on button "Save" at bounding box center [528, 379] width 66 height 17
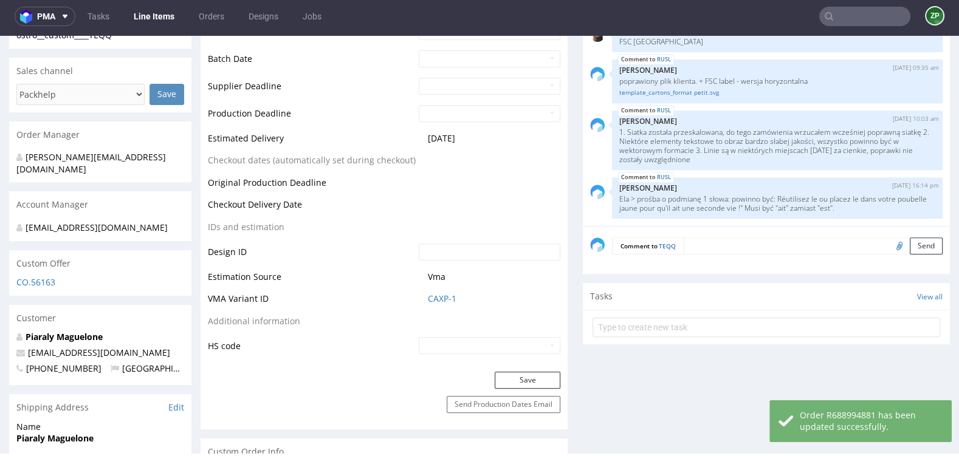
scroll to position [523, 0]
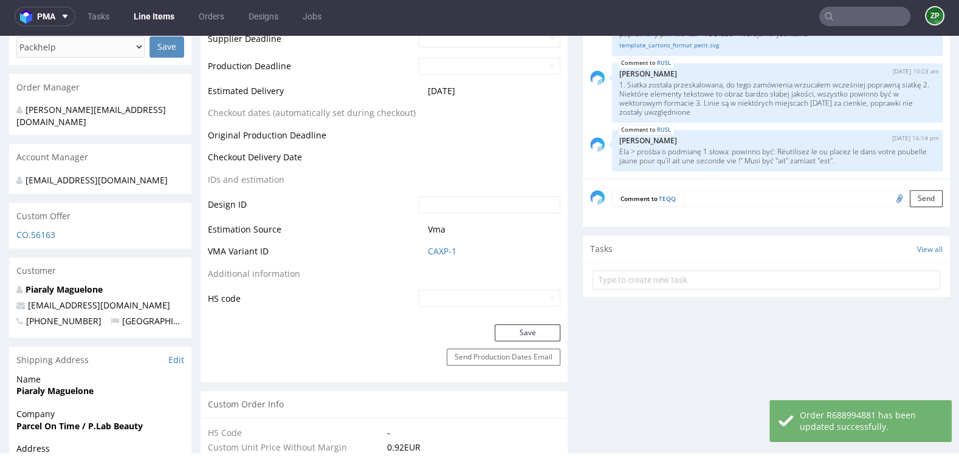
click at [709, 191] on textarea at bounding box center [813, 198] width 259 height 17
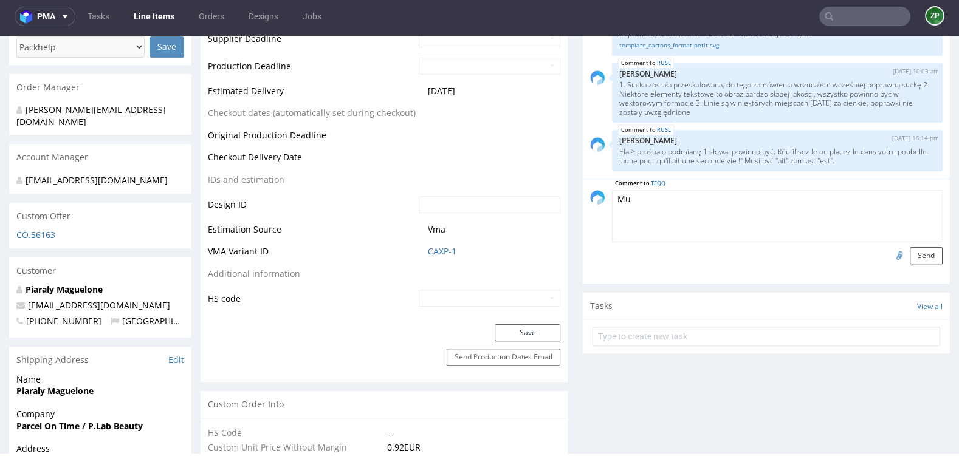
type textarea "M"
paste textarea "Ela > prośba o podmianę 1 słowa: powinno być: Réutilisez le ou placez le dans v…"
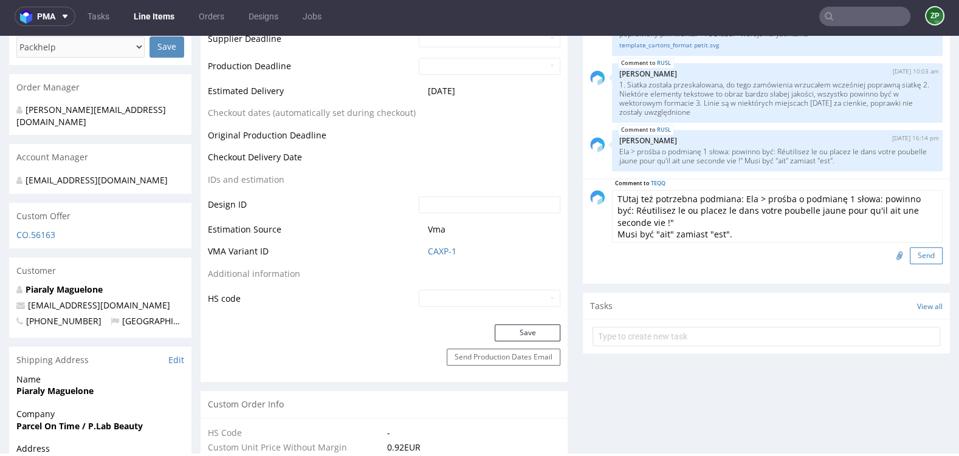
type textarea "TUtaj też potrzebna podmiana: Ela > prośba o podmianę 1 słowa: powinno być: Réu…"
click at [920, 252] on button "Send" at bounding box center [926, 255] width 33 height 17
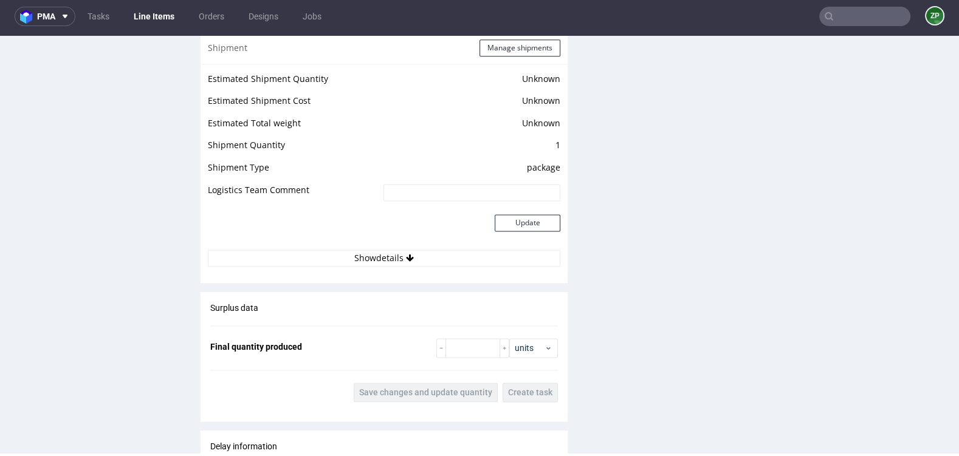
scroll to position [2135, 0]
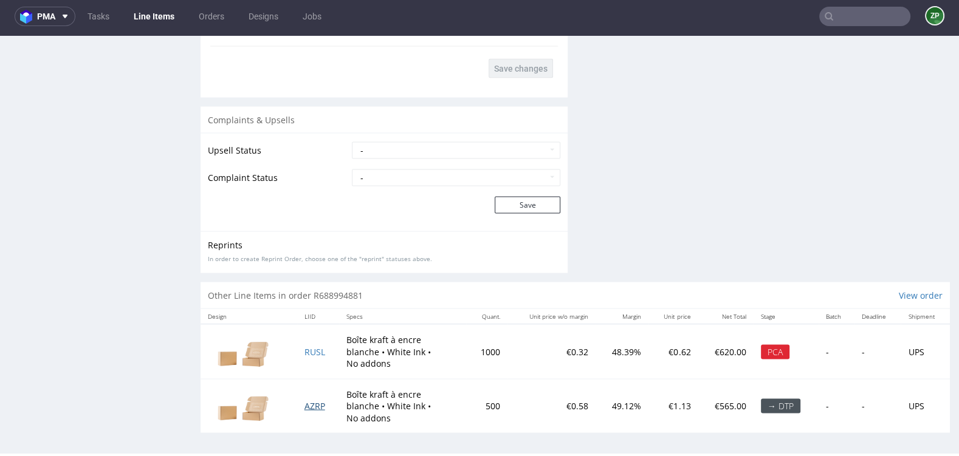
click at [309, 402] on span "AZRP" at bounding box center [315, 406] width 21 height 12
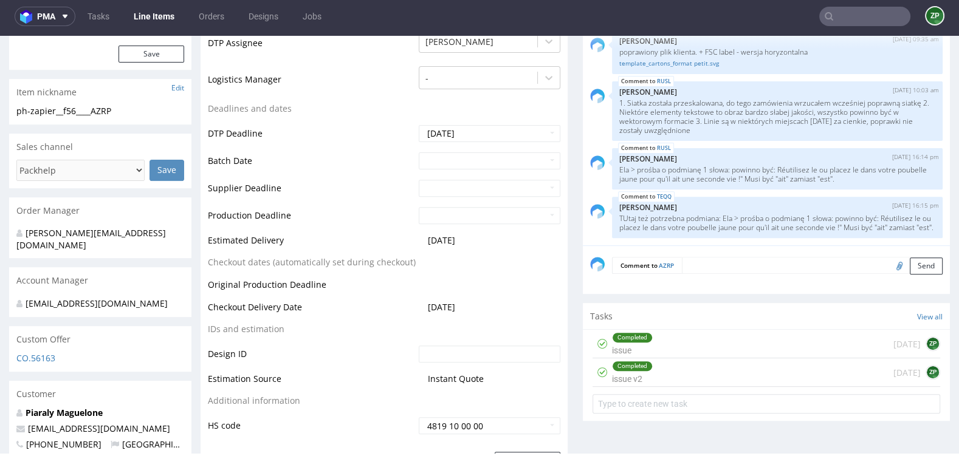
scroll to position [407, 0]
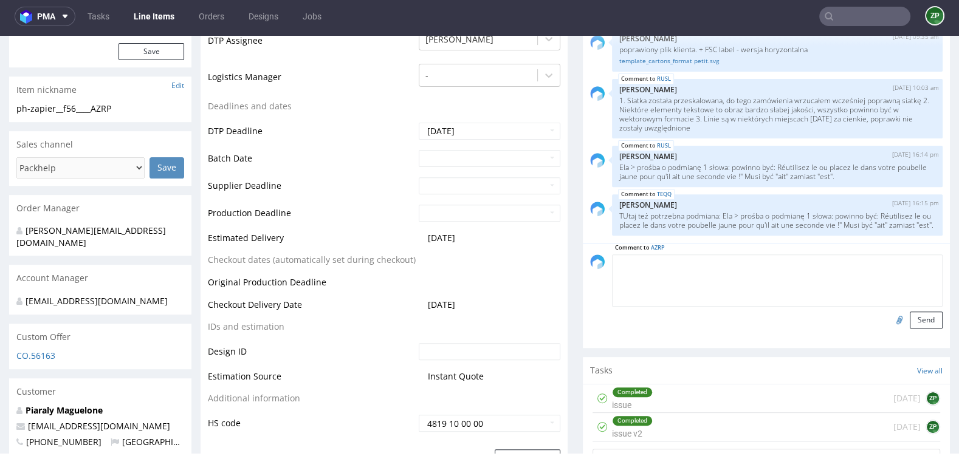
click at [720, 264] on textarea at bounding box center [777, 281] width 331 height 52
paste textarea "Ela > prośba o podmianę 1 słowa: powinno być: Réutilisez le ou placez le dans v…"
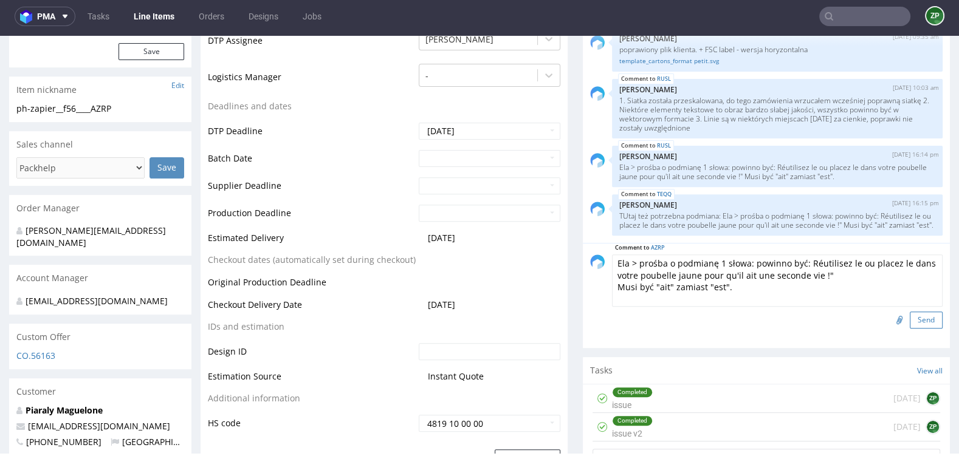
type textarea "Ela > prośba o podmianę 1 słowa: powinno być: Réutilisez le ou placez le dans v…"
click at [920, 317] on button "Send" at bounding box center [926, 320] width 33 height 17
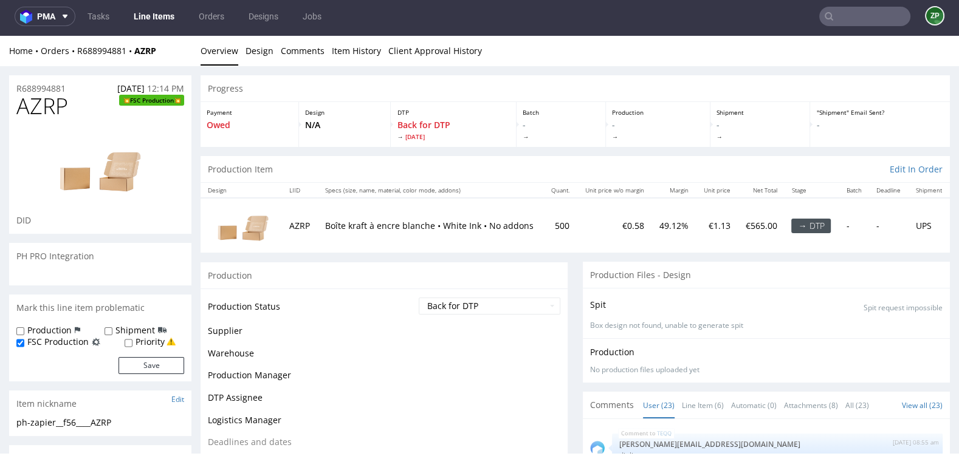
scroll to position [1013, 0]
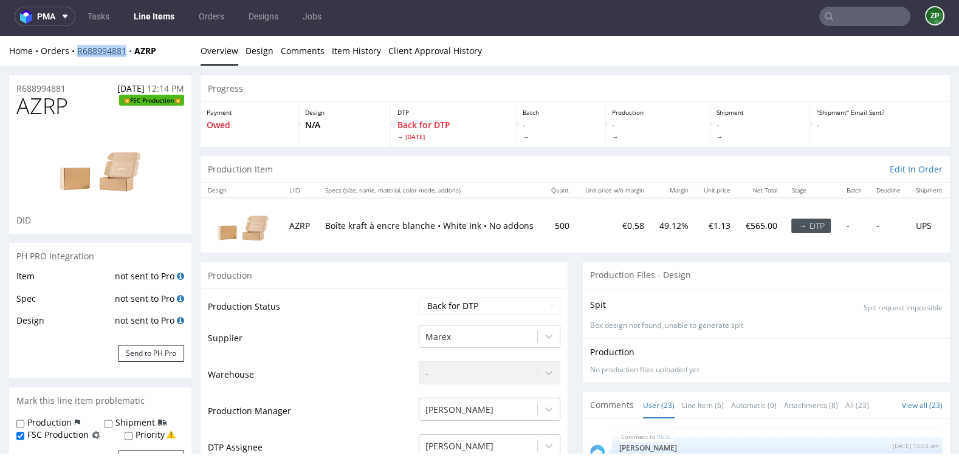
copy link "R688994881"
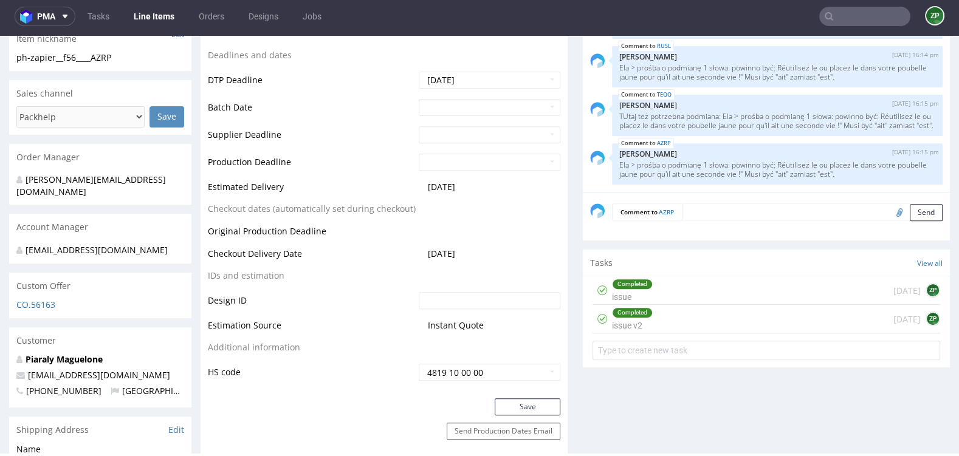
scroll to position [453, 0]
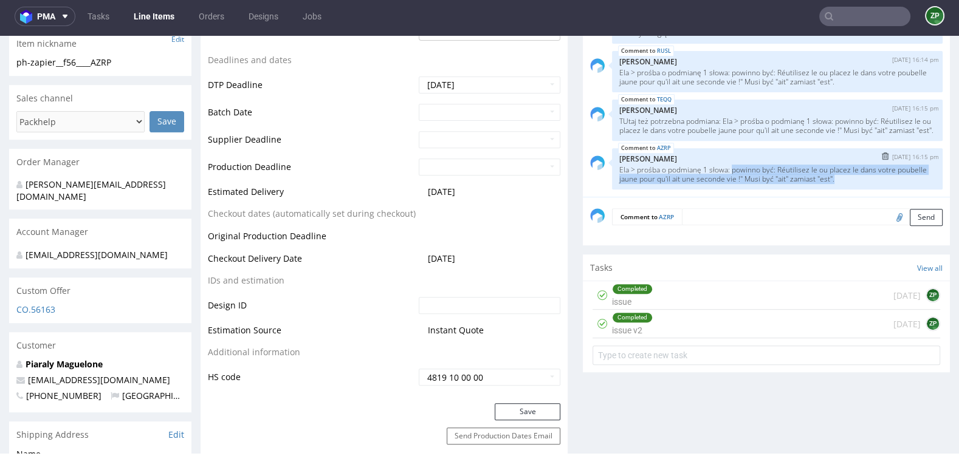
drag, startPoint x: 730, startPoint y: 164, endPoint x: 876, endPoint y: 179, distance: 146.7
click at [876, 179] on p "Ela > prośba o podmianę 1 słowa: powinno być: Réutilisez le ou placez le dans v…" at bounding box center [777, 174] width 316 height 18
copy p "powinno być: Réutilisez le ou placez le dans votre poubelle jaune pour qu'il ai…"
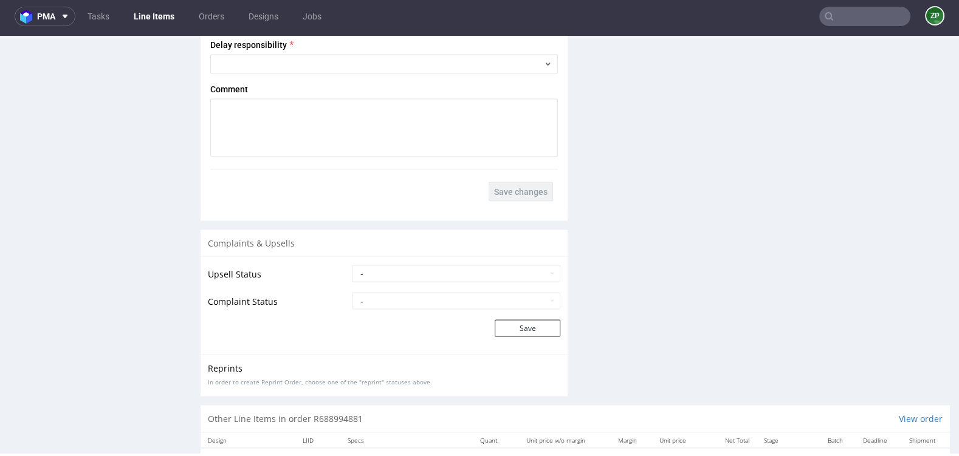
scroll to position [2124, 0]
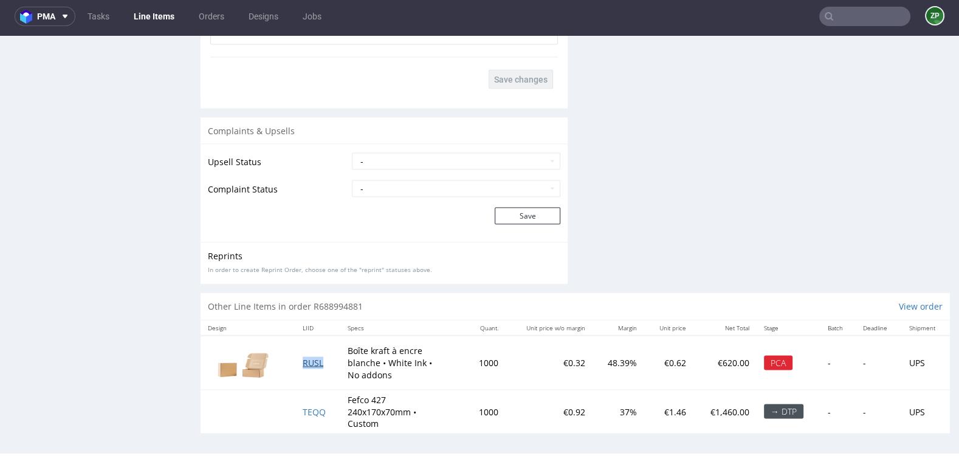
copy span "RUSL"
copy span "TEQQ"
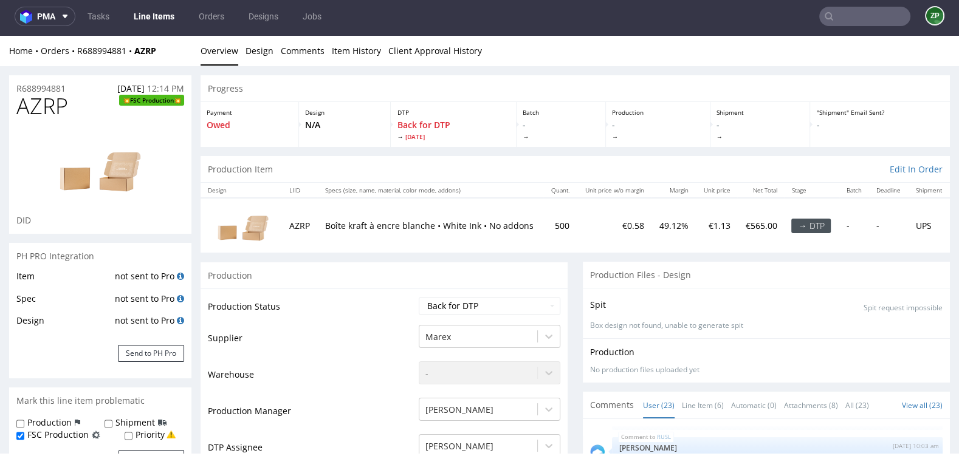
scroll to position [0, 0]
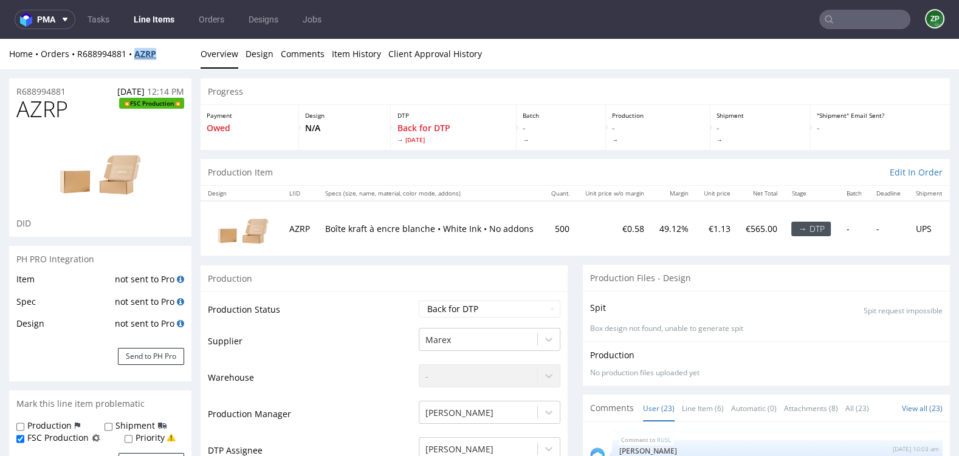
copy strong "AZRP"
